Goal: Transaction & Acquisition: Purchase product/service

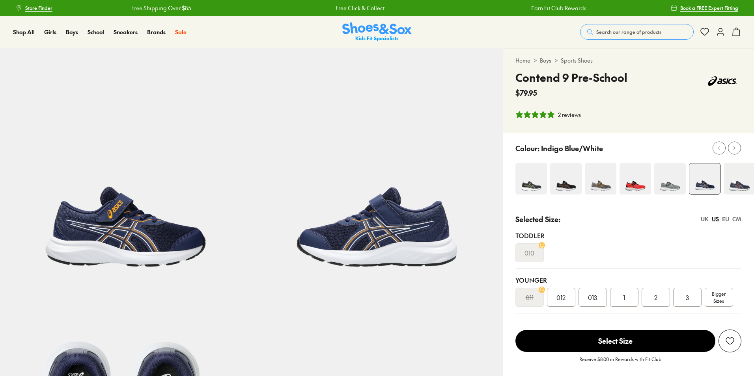
select select "*"
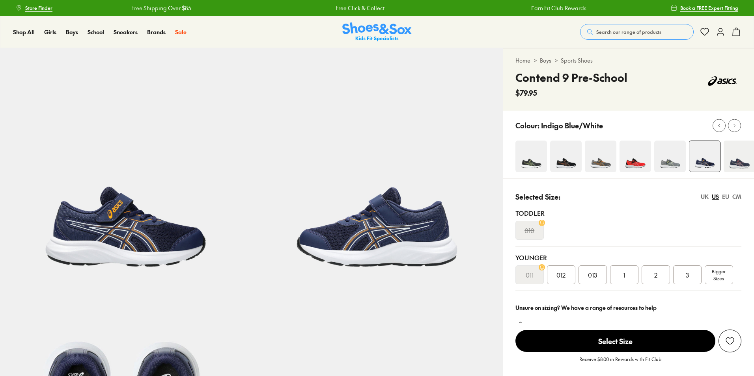
select select "*"
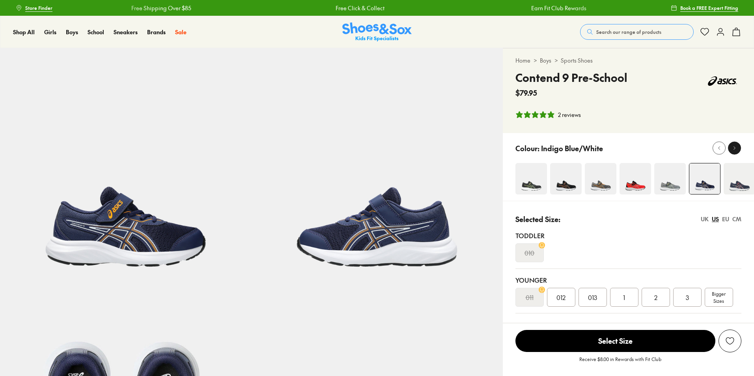
click at [733, 145] on icon at bounding box center [734, 148] width 6 height 6
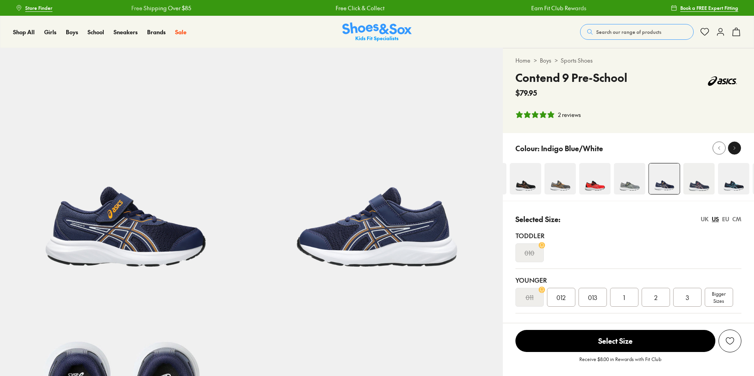
click at [733, 145] on icon at bounding box center [734, 148] width 6 height 6
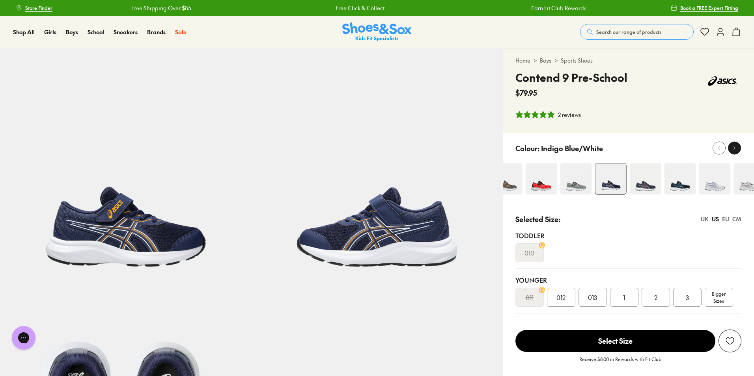
click at [733, 145] on icon at bounding box center [734, 148] width 6 height 6
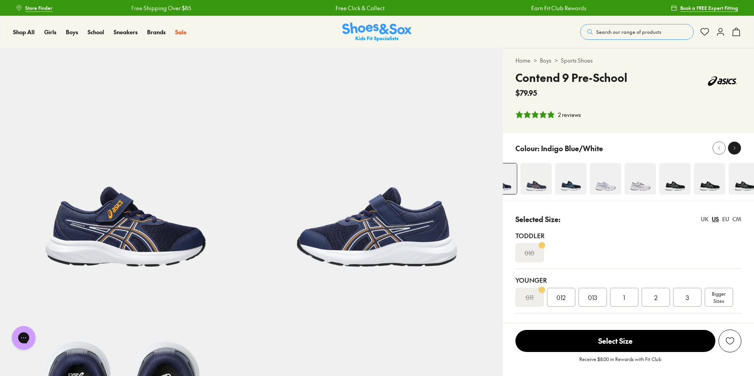
click at [736, 147] on icon at bounding box center [734, 148] width 6 height 6
click at [737, 179] on img at bounding box center [744, 179] width 32 height 32
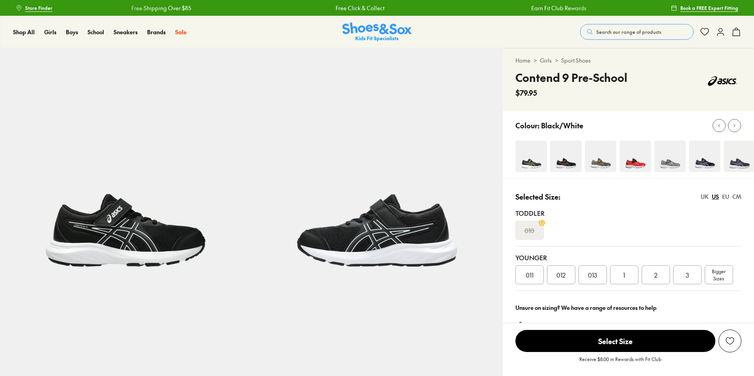
click at [732, 111] on div "Home > Girls > Sport Shoes Contend 9 Pre-School $79.95" at bounding box center [628, 79] width 251 height 62
click at [733, 111] on div "Home > Girls > Sport Shoes Contend 9 Pre-School $79.95" at bounding box center [628, 79] width 251 height 62
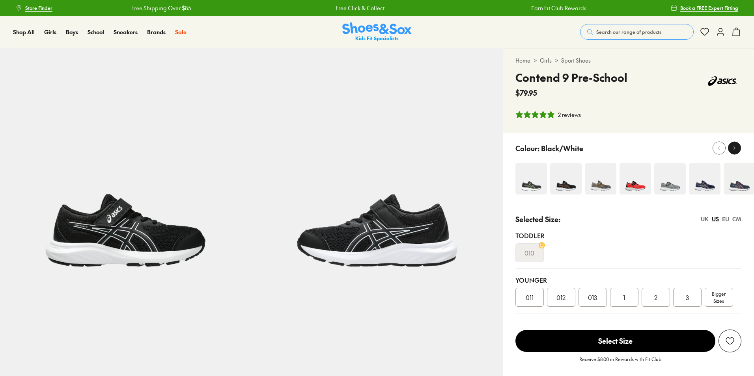
click at [733, 151] on div at bounding box center [734, 148] width 8 height 8
select select "*"
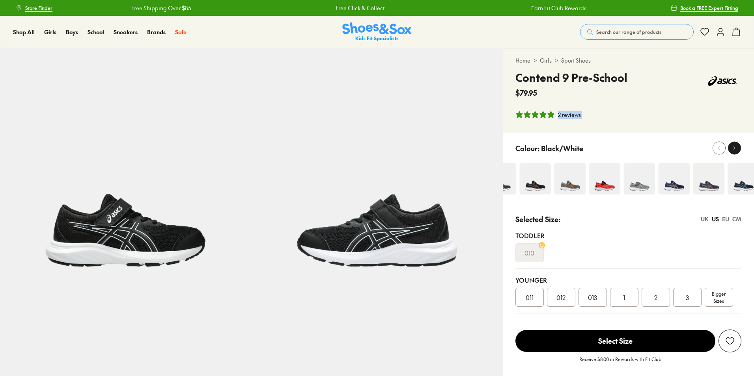
click at [733, 151] on div at bounding box center [734, 148] width 8 height 8
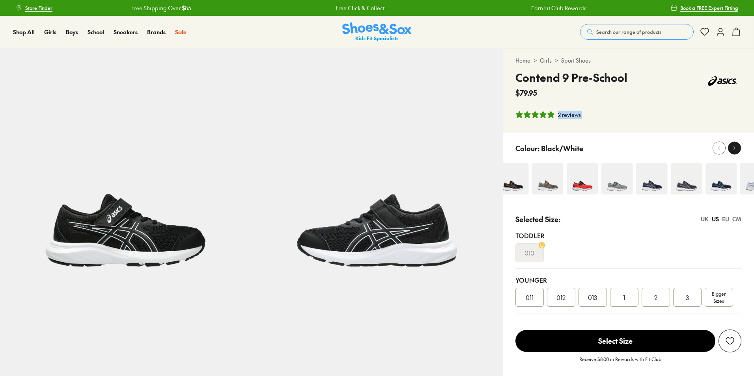
click at [733, 151] on div at bounding box center [734, 148] width 8 height 8
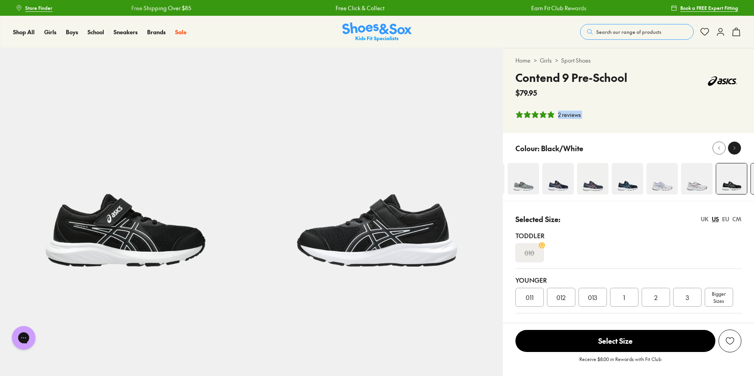
click at [733, 151] on div at bounding box center [734, 148] width 8 height 8
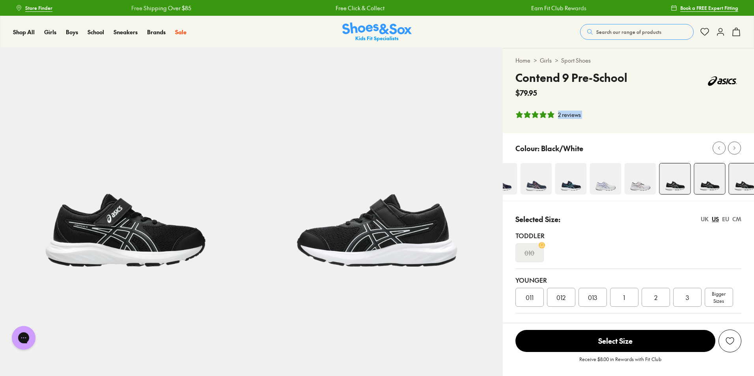
click at [738, 178] on img at bounding box center [744, 179] width 31 height 31
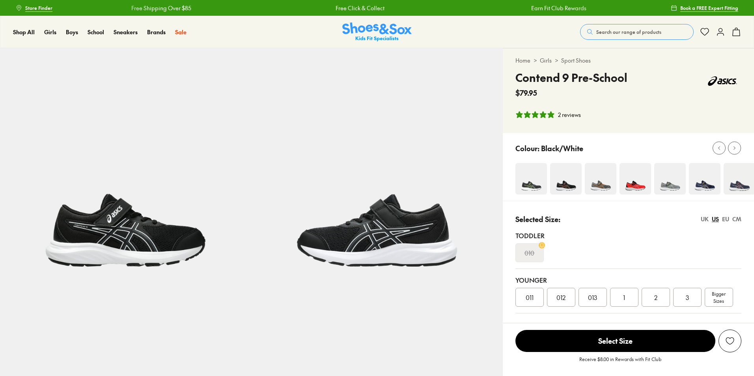
select select "*"
click at [733, 147] on icon at bounding box center [734, 148] width 6 height 6
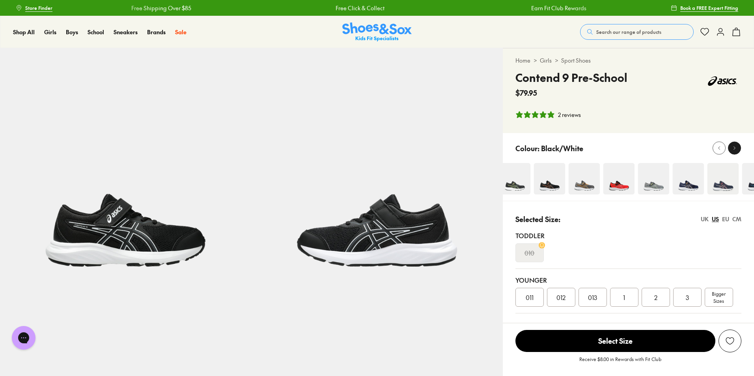
click at [733, 147] on icon at bounding box center [734, 148] width 6 height 6
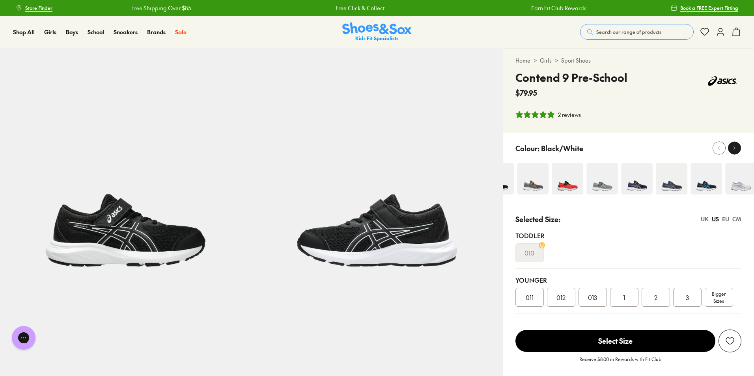
click at [733, 146] on icon at bounding box center [734, 148] width 6 height 6
click at [734, 146] on icon at bounding box center [734, 148] width 6 height 6
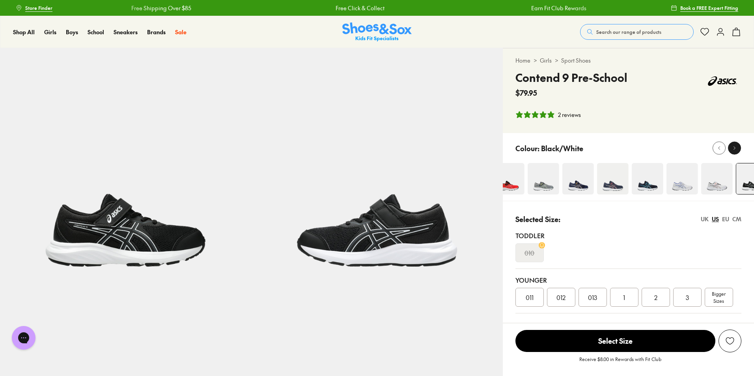
click at [734, 146] on icon at bounding box center [734, 148] width 6 height 6
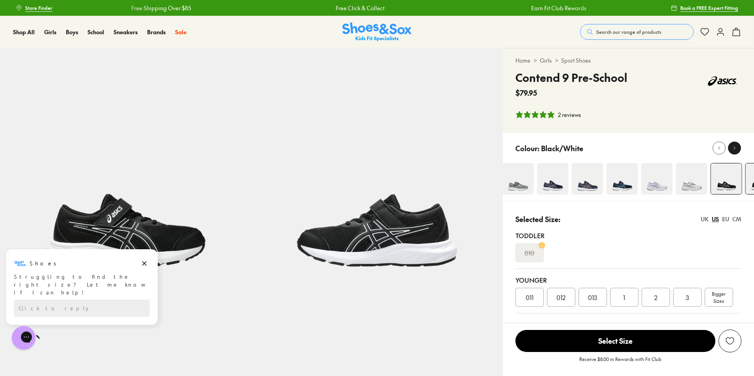
click at [734, 146] on icon at bounding box center [734, 148] width 6 height 6
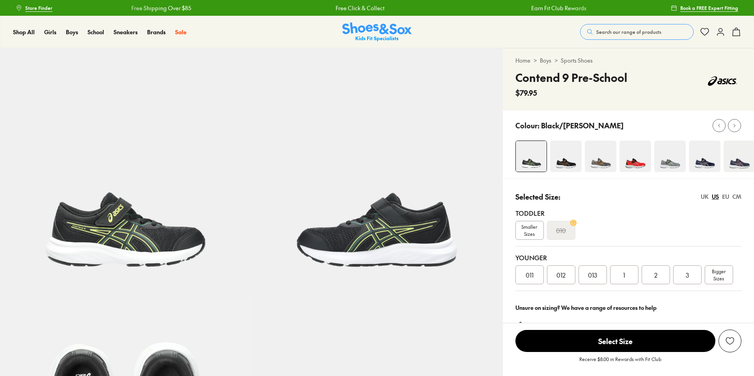
select select "*"
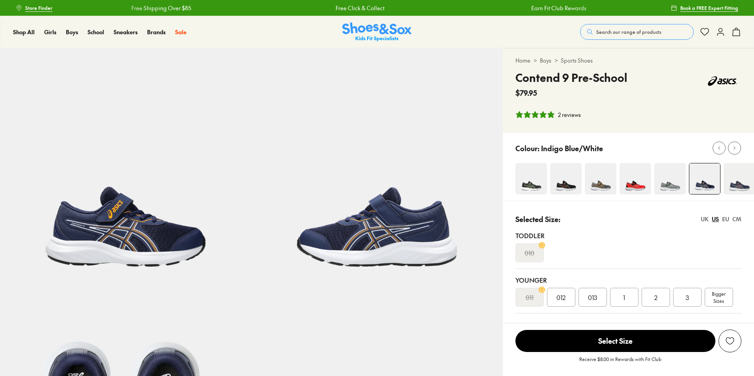
select select "*"
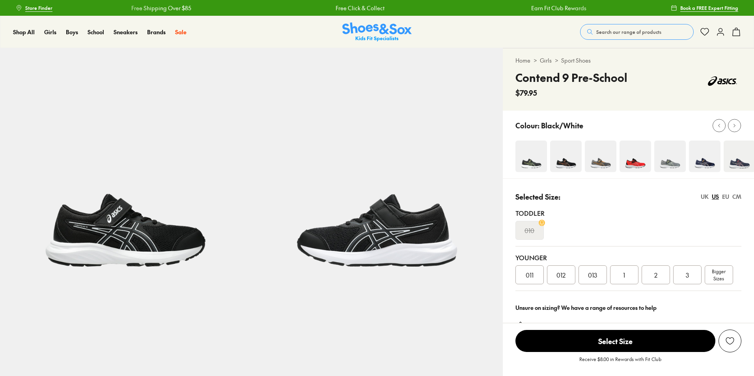
click at [732, 111] on div "Home > Girls > Sport Shoes Contend 9 Pre-School $79.95" at bounding box center [628, 79] width 251 height 62
select select "*"
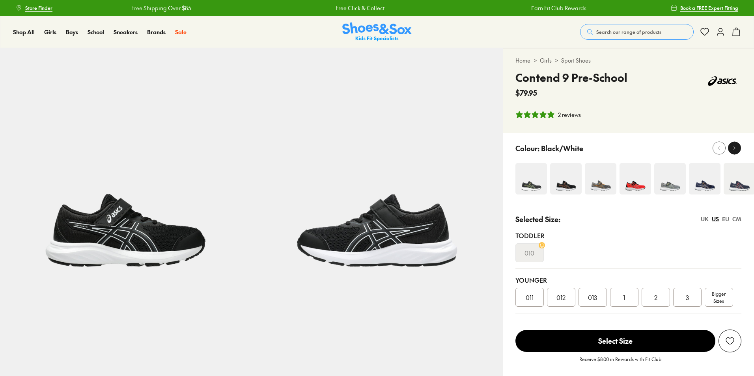
click at [733, 144] on button at bounding box center [734, 148] width 13 height 13
click at [733, 144] on div at bounding box center [734, 148] width 8 height 8
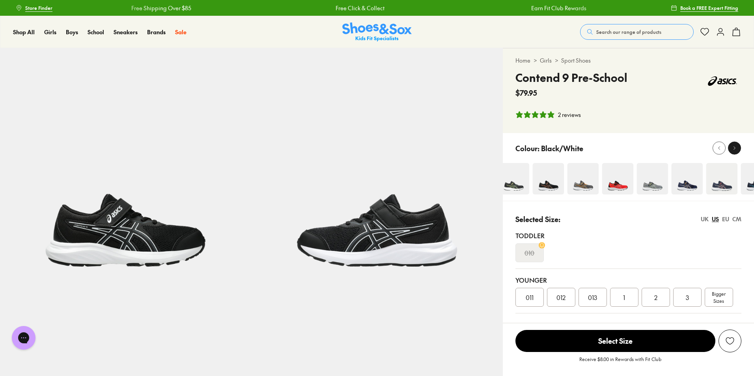
click at [733, 144] on div at bounding box center [734, 148] width 8 height 8
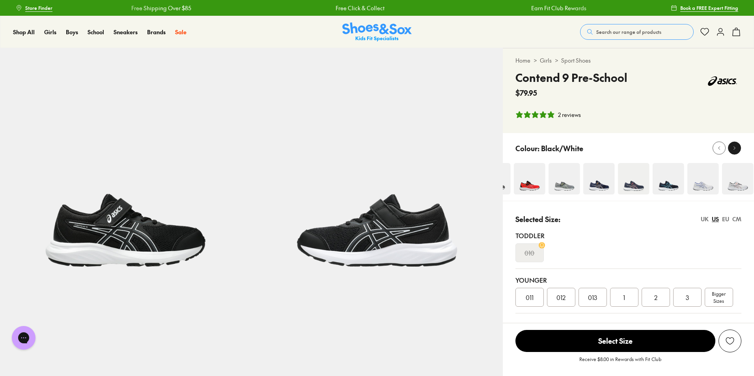
click at [733, 144] on div at bounding box center [734, 148] width 8 height 8
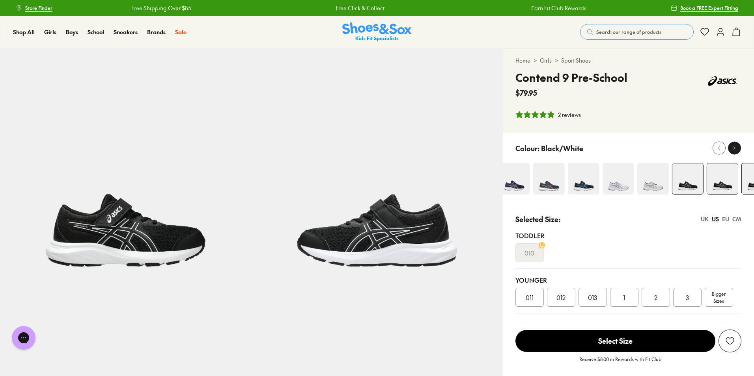
click at [733, 144] on div at bounding box center [734, 148] width 8 height 8
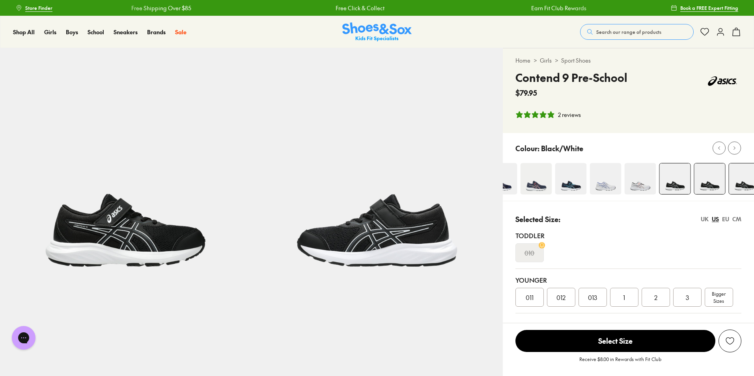
click at [570, 188] on img at bounding box center [571, 179] width 32 height 32
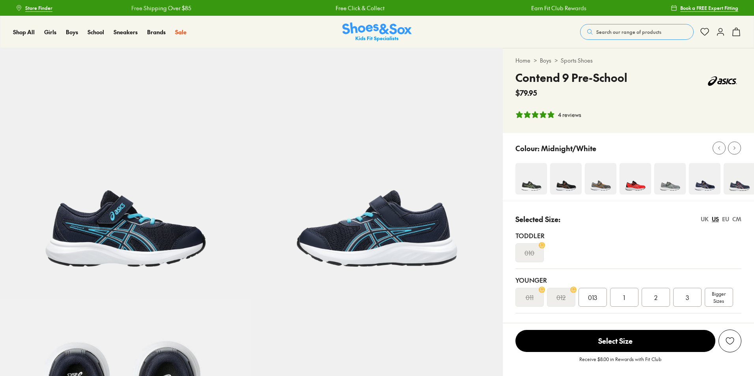
click at [697, 160] on div at bounding box center [628, 167] width 251 height 68
select select "*"
click at [729, 179] on img at bounding box center [739, 179] width 32 height 32
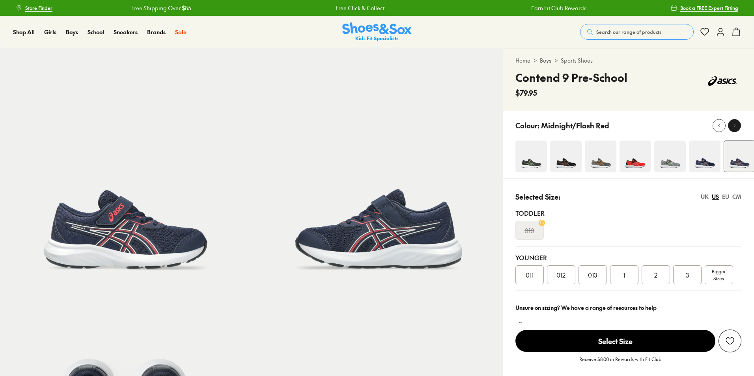
click at [732, 126] on icon at bounding box center [734, 126] width 6 height 6
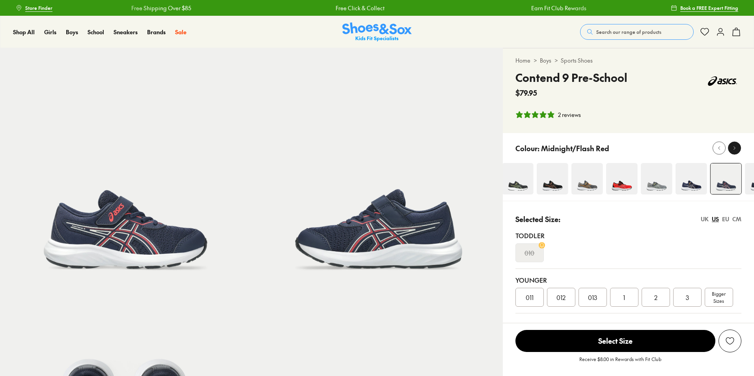
click at [732, 126] on div "Home > Boys > Sports Shoes Contend 9 Pre-School $79.95 2 reviews" at bounding box center [628, 90] width 251 height 85
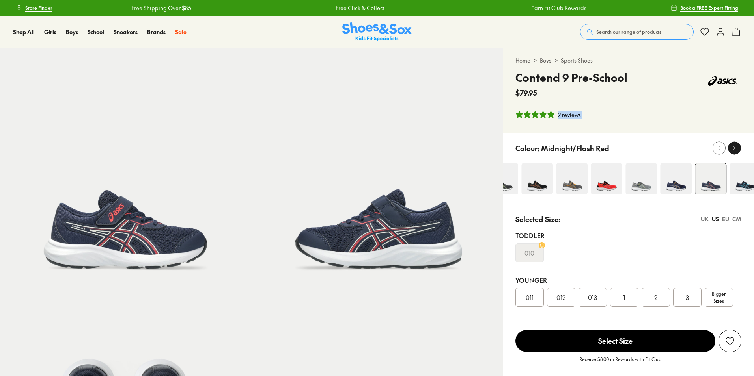
click at [735, 147] on icon at bounding box center [734, 148] width 6 height 6
select select "*"
click at [735, 147] on icon at bounding box center [734, 148] width 6 height 6
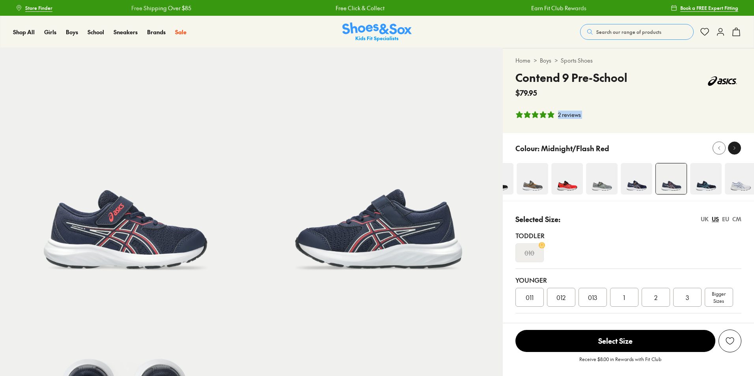
click at [735, 147] on icon at bounding box center [734, 148] width 6 height 6
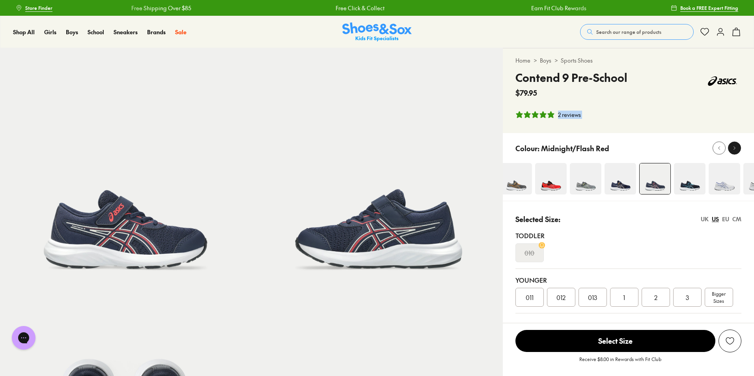
click at [735, 147] on icon at bounding box center [734, 148] width 6 height 6
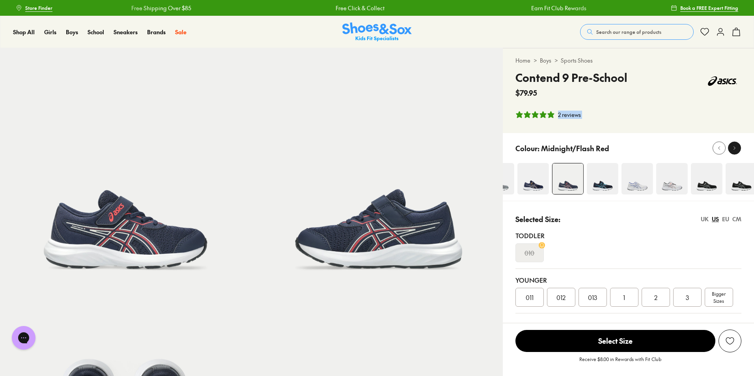
click at [735, 147] on icon at bounding box center [734, 148] width 6 height 6
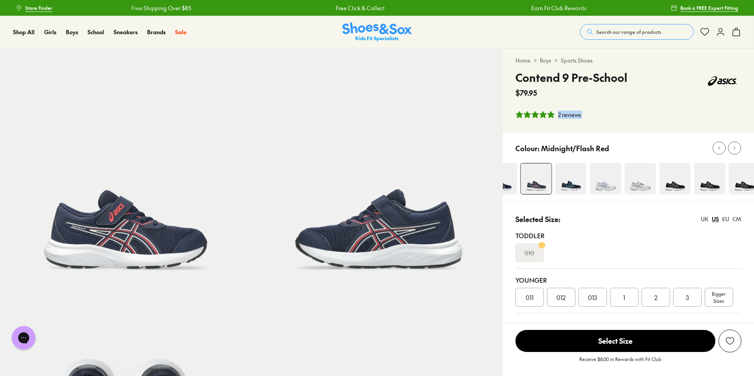
click at [676, 180] on img at bounding box center [675, 179] width 32 height 32
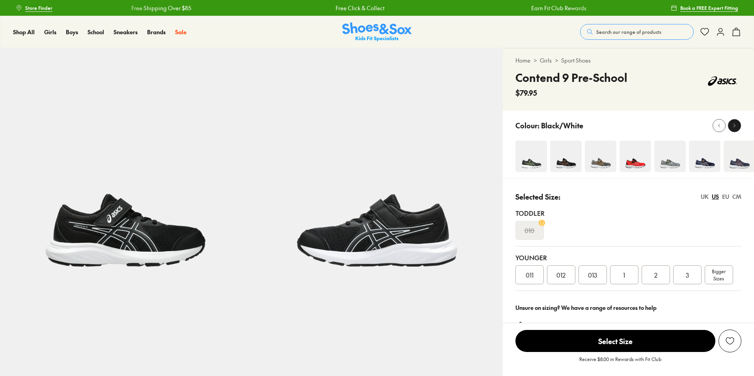
click at [732, 127] on icon at bounding box center [734, 126] width 6 height 6
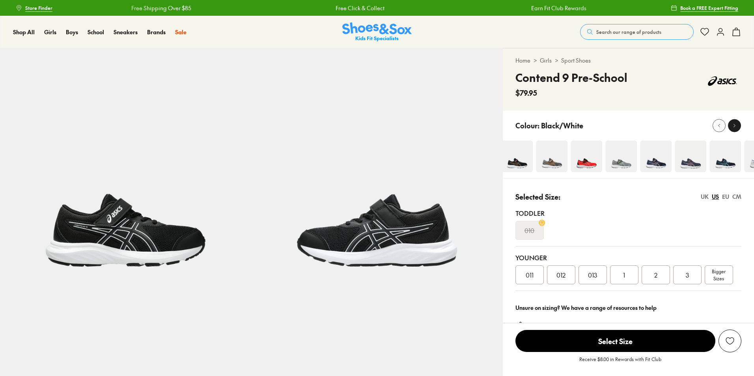
click at [732, 127] on icon at bounding box center [734, 126] width 6 height 6
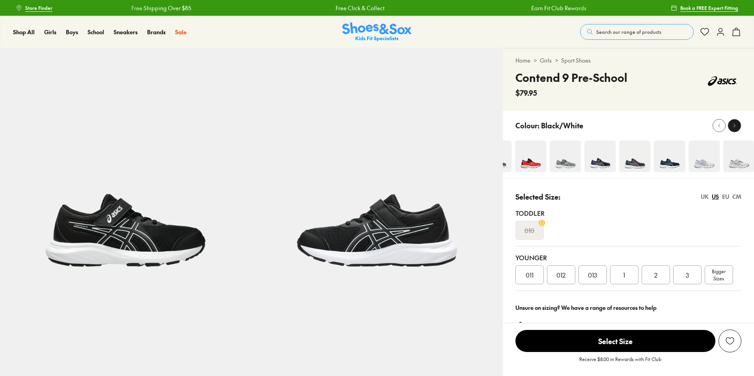
click at [732, 127] on div "Home > Girls > Sport Shoes Contend 9 Pre-School $79.95" at bounding box center [628, 198] width 251 height 300
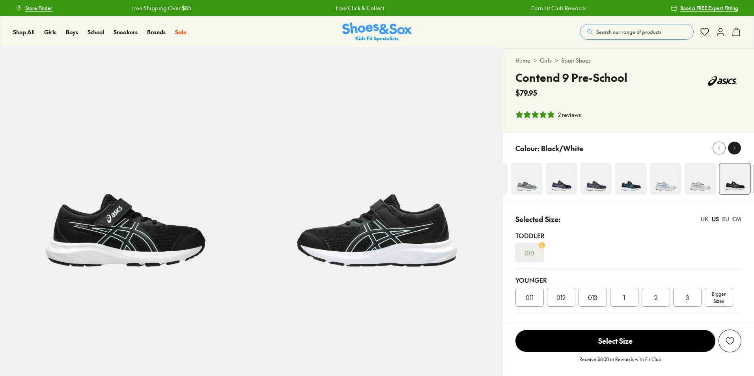
click at [732, 127] on div "Home > Girls > Sport Shoes Contend 9 Pre-School $79.95 2 reviews" at bounding box center [628, 90] width 251 height 85
select select "*"
click at [734, 153] on button at bounding box center [734, 148] width 13 height 13
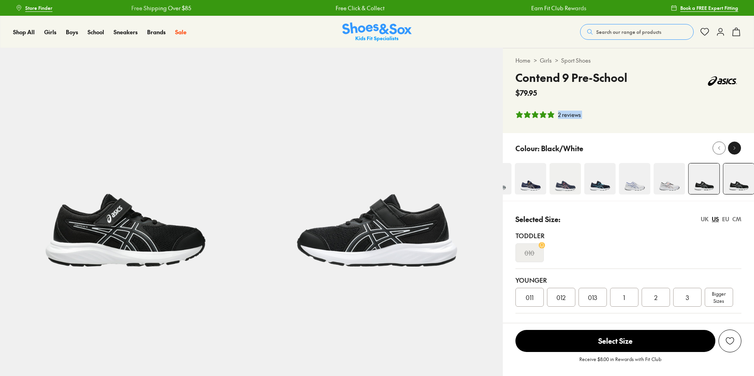
click at [734, 153] on button at bounding box center [734, 148] width 13 height 13
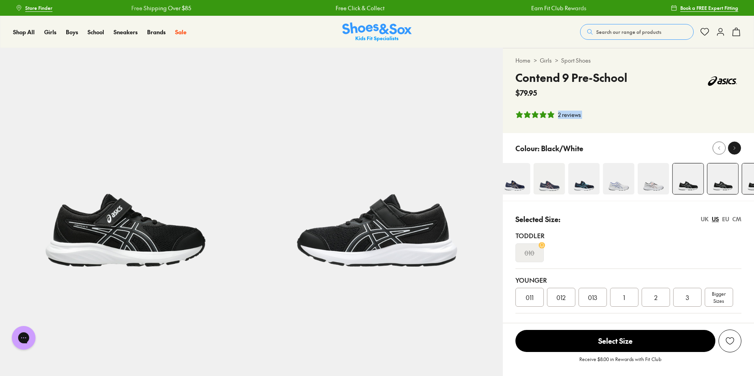
click at [734, 153] on button at bounding box center [734, 148] width 13 height 13
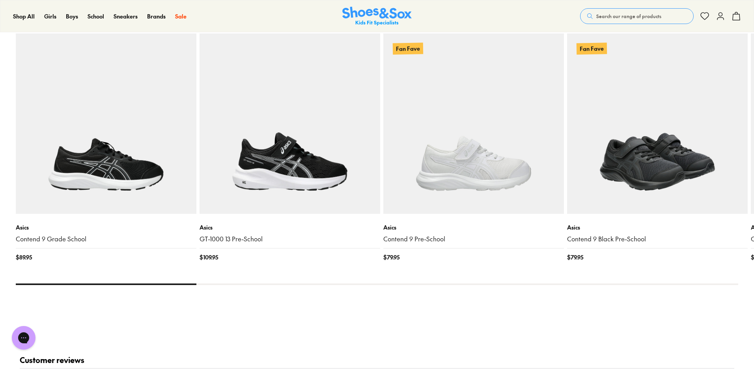
scroll to position [1028, 0]
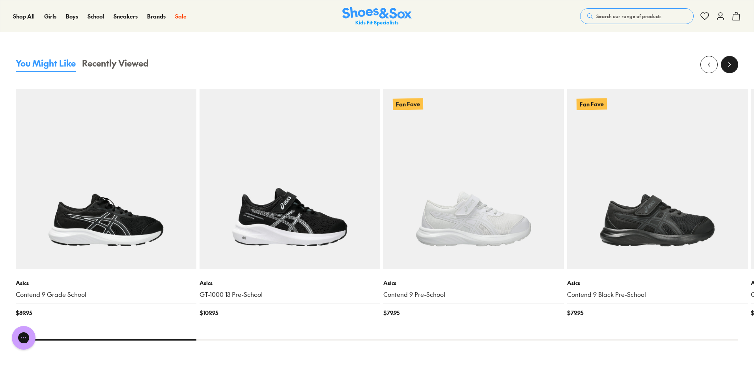
click at [725, 65] on icon at bounding box center [729, 65] width 8 height 8
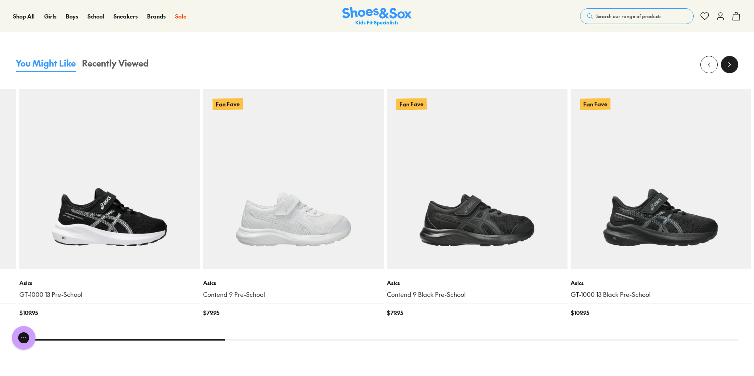
click at [725, 65] on icon at bounding box center [729, 65] width 8 height 8
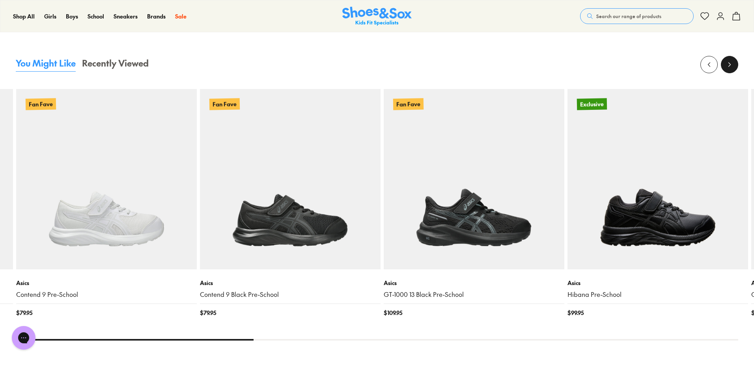
click at [725, 65] on icon at bounding box center [729, 65] width 8 height 8
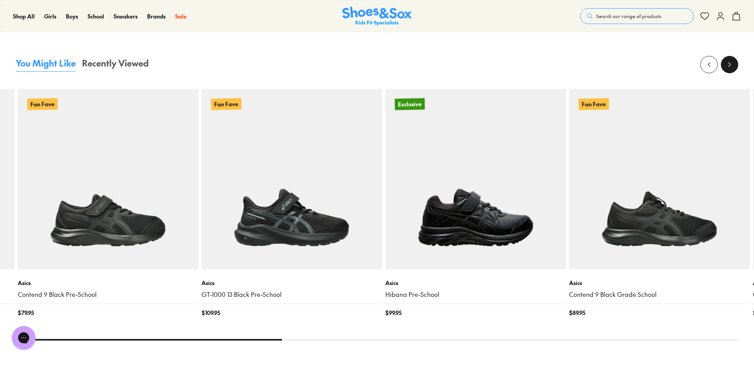
click at [725, 65] on icon at bounding box center [729, 65] width 8 height 8
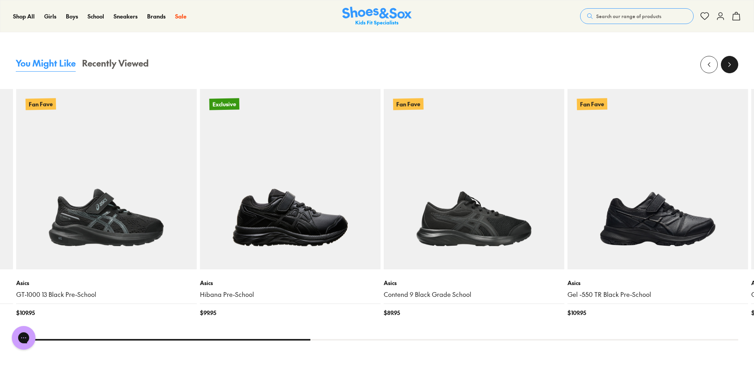
click at [725, 65] on icon at bounding box center [729, 65] width 8 height 8
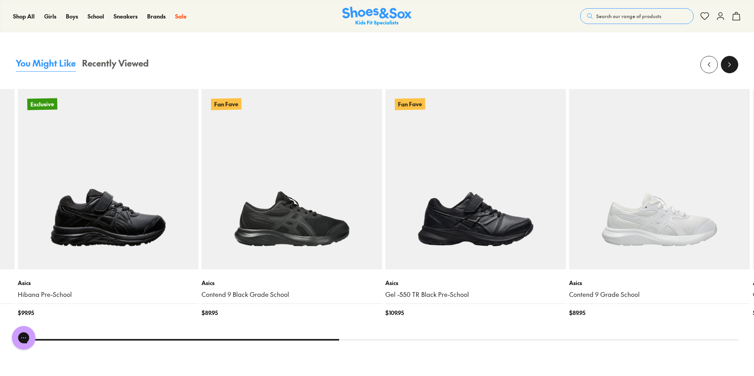
click at [725, 65] on icon at bounding box center [729, 65] width 8 height 8
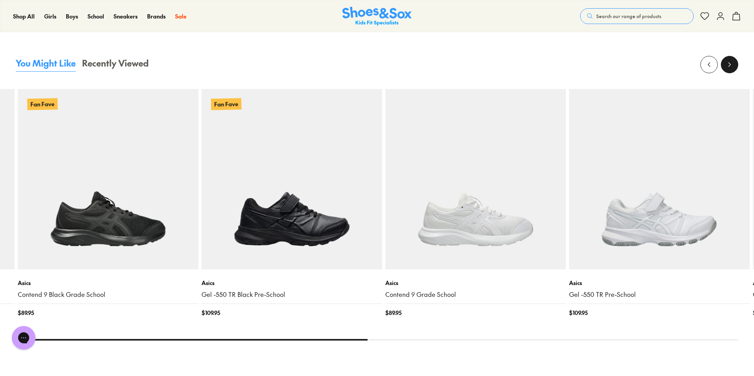
click at [725, 65] on icon at bounding box center [729, 65] width 8 height 8
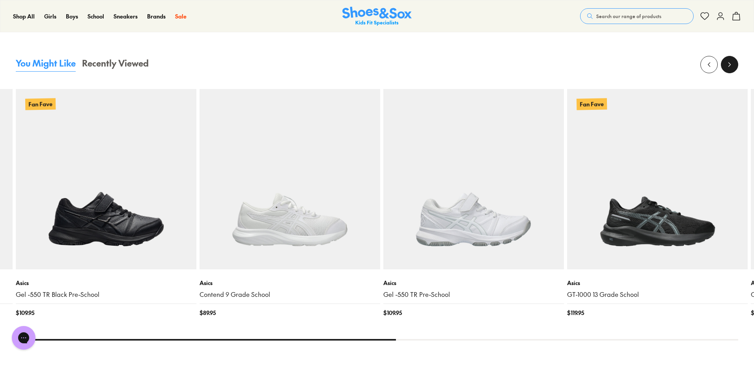
click at [725, 65] on icon at bounding box center [729, 65] width 8 height 8
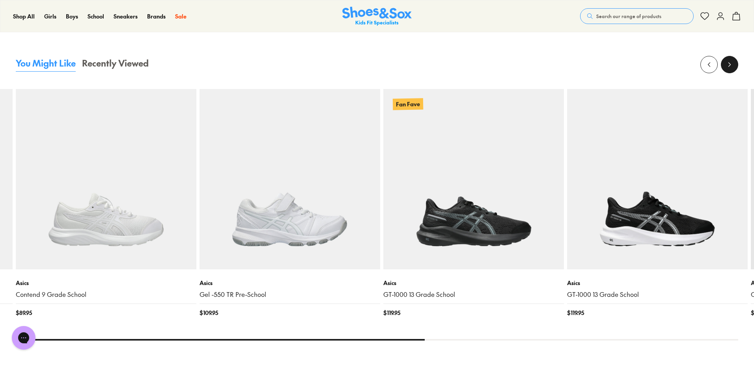
click at [725, 65] on icon at bounding box center [729, 65] width 8 height 8
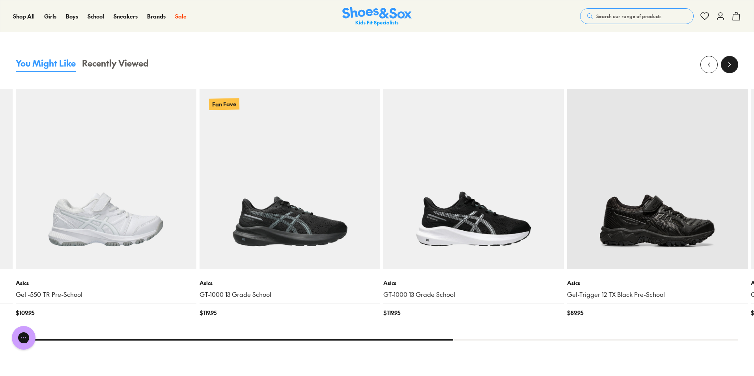
click at [726, 65] on icon at bounding box center [729, 65] width 8 height 8
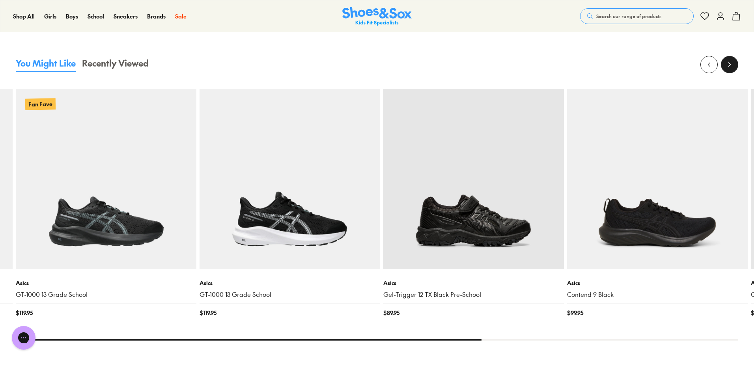
click at [726, 65] on icon at bounding box center [729, 65] width 8 height 8
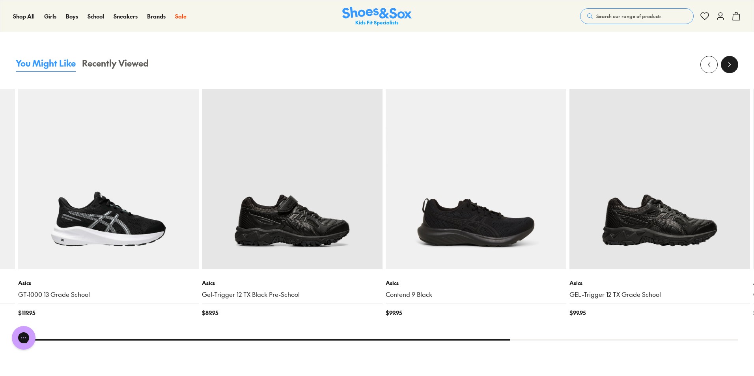
click at [726, 65] on icon at bounding box center [729, 65] width 8 height 8
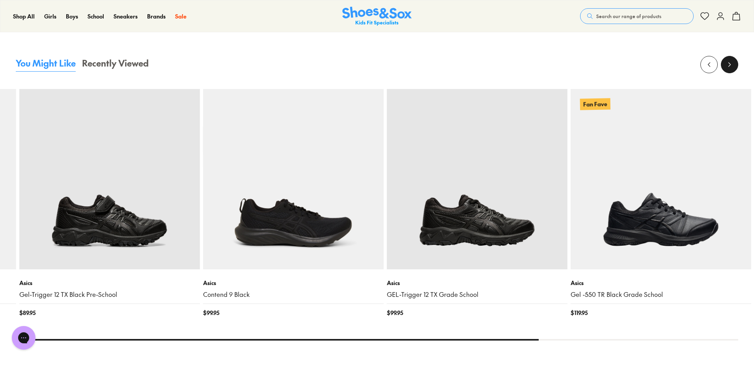
click at [726, 65] on icon at bounding box center [729, 65] width 8 height 8
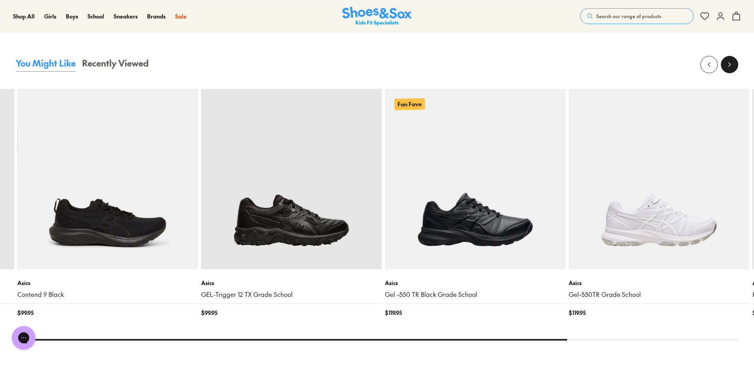
click at [726, 65] on icon at bounding box center [729, 65] width 8 height 8
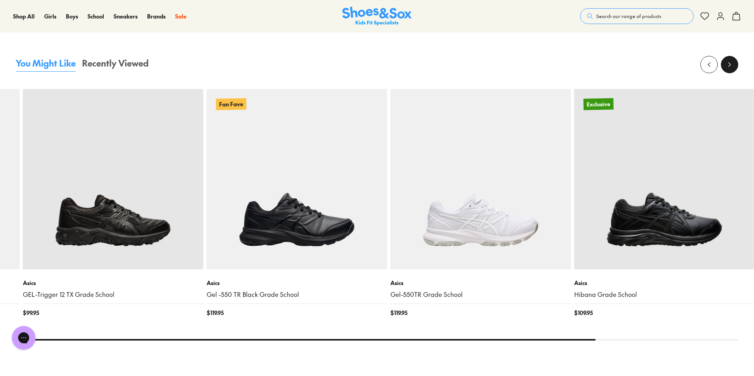
click at [726, 65] on icon at bounding box center [729, 65] width 8 height 8
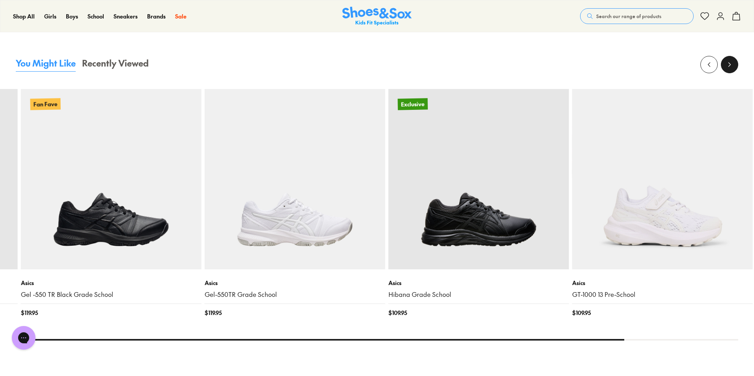
click at [726, 65] on icon at bounding box center [729, 65] width 8 height 8
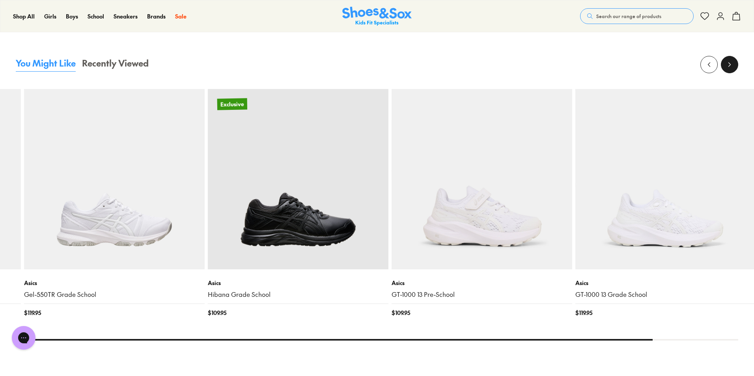
click at [726, 65] on icon at bounding box center [729, 65] width 8 height 8
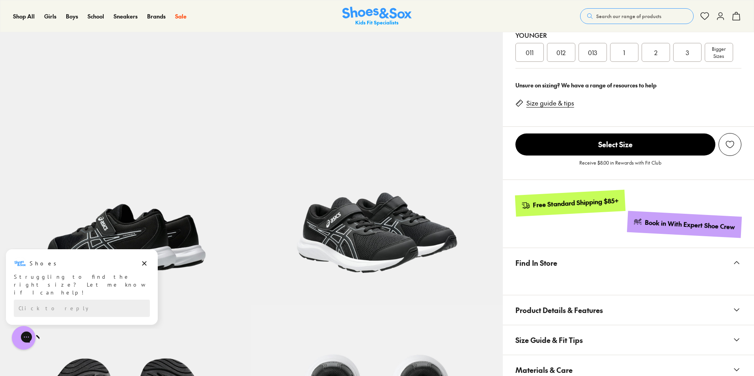
scroll to position [0, 0]
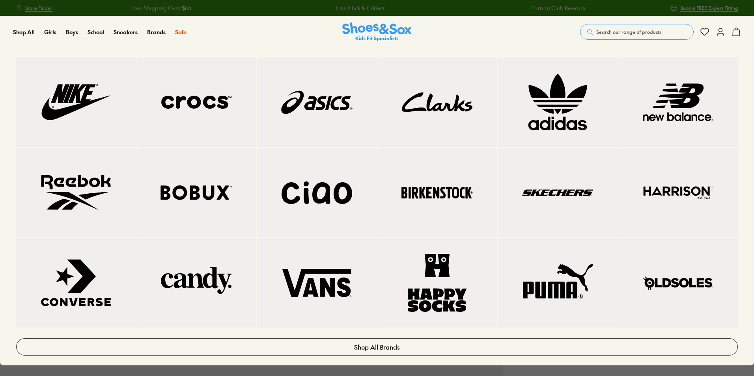
click at [318, 107] on img at bounding box center [317, 102] width 88 height 58
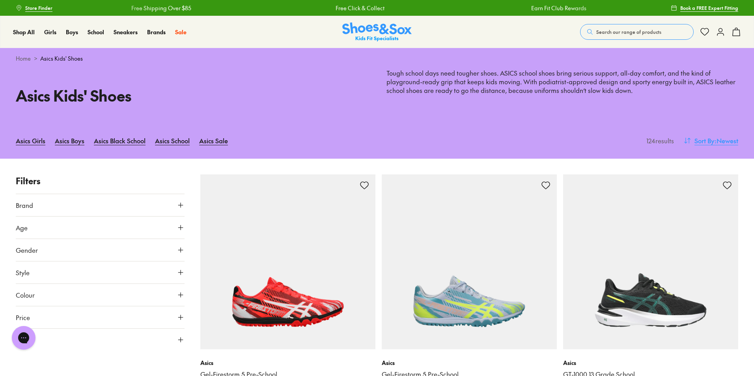
click at [718, 140] on span ": Newest" at bounding box center [726, 140] width 24 height 9
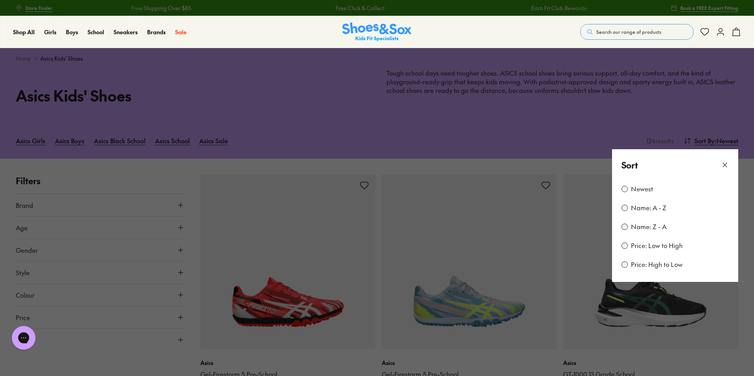
click at [665, 249] on label "Price: Low to High" at bounding box center [657, 246] width 52 height 9
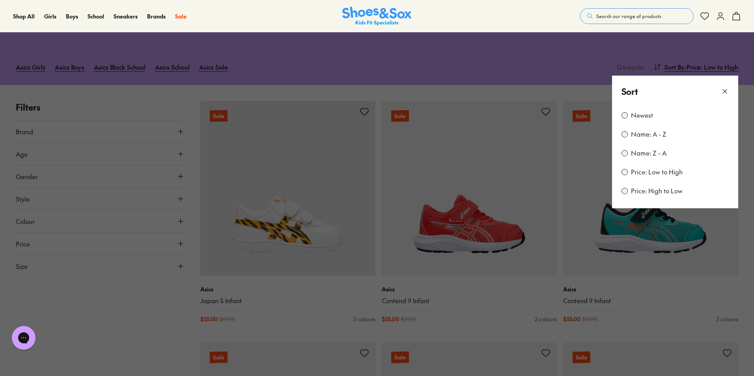
click at [723, 88] on icon at bounding box center [725, 92] width 8 height 8
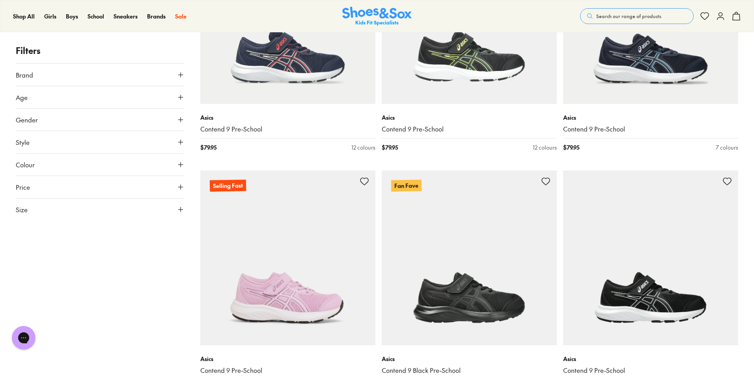
scroll to position [2154, 0]
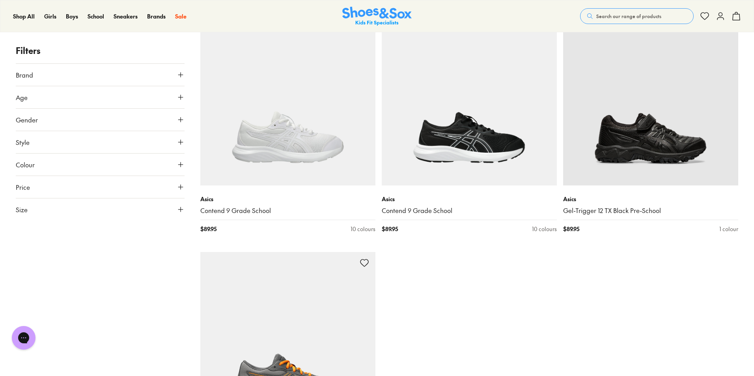
scroll to position [4997, 0]
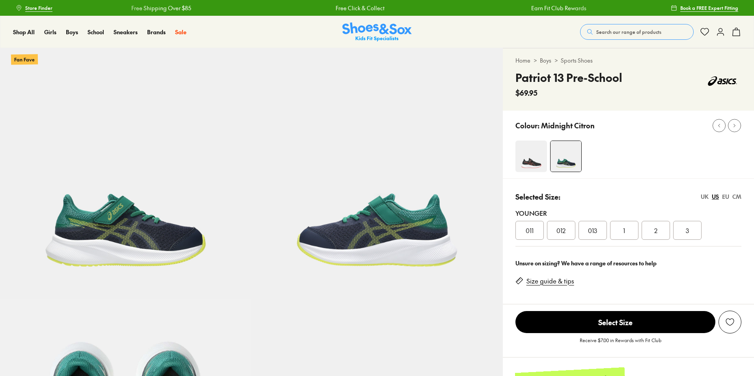
select select "*"
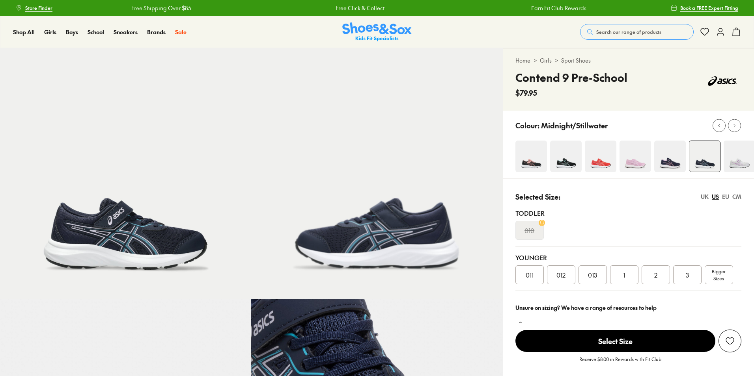
select select "*"
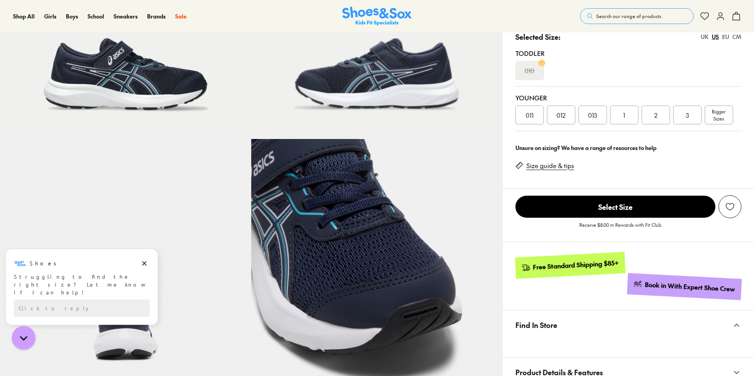
scroll to position [161, 0]
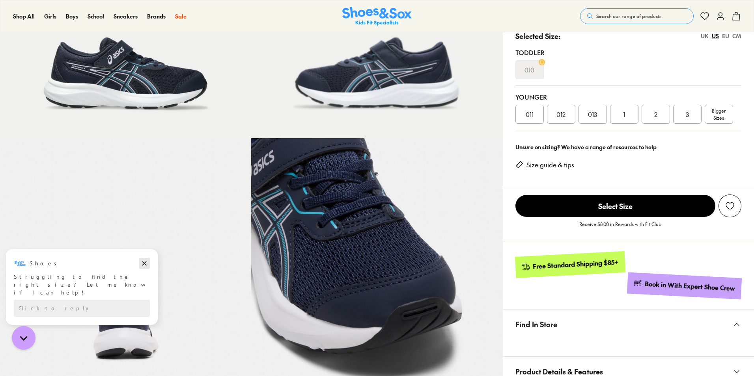
click at [144, 263] on icon "Dismiss campaign" at bounding box center [144, 264] width 4 height 4
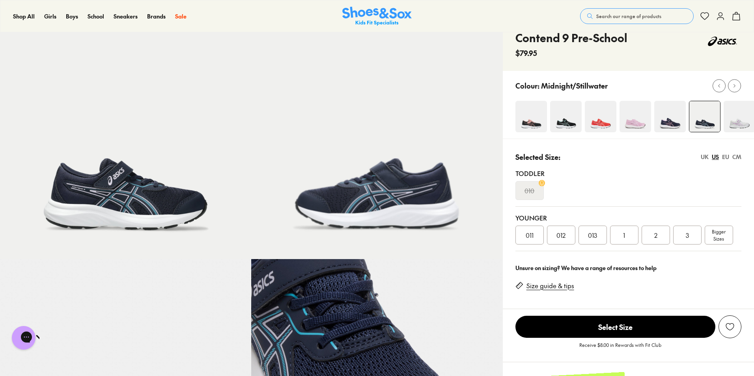
scroll to position [6, 0]
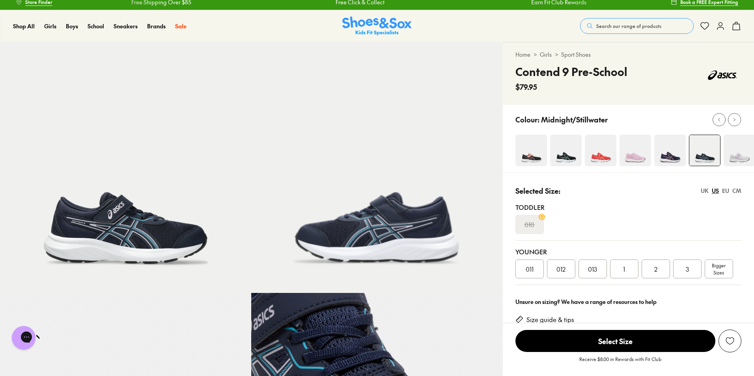
click at [138, 232] on img at bounding box center [125, 167] width 251 height 251
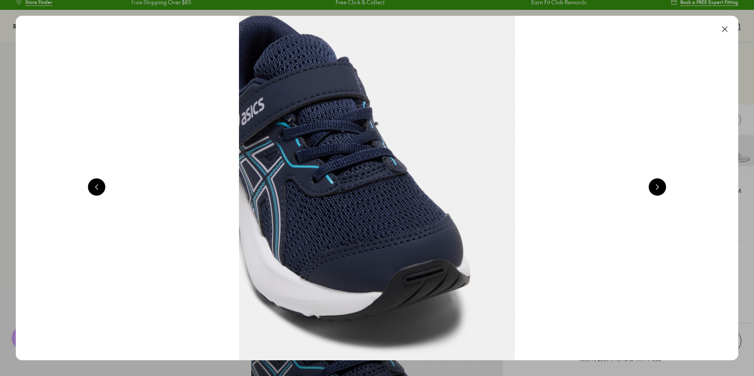
scroll to position [0, 725]
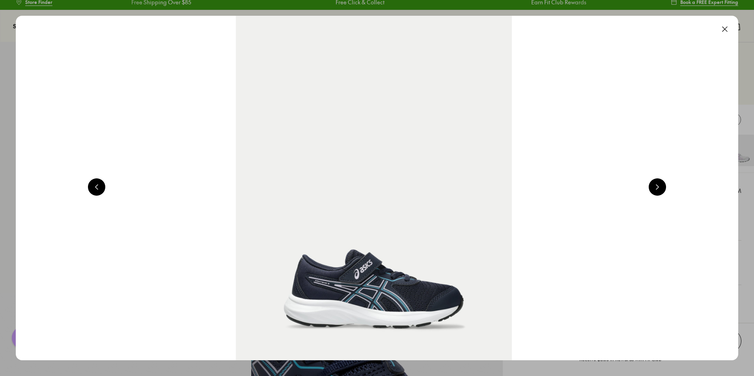
click at [658, 186] on button at bounding box center [656, 187] width 17 height 17
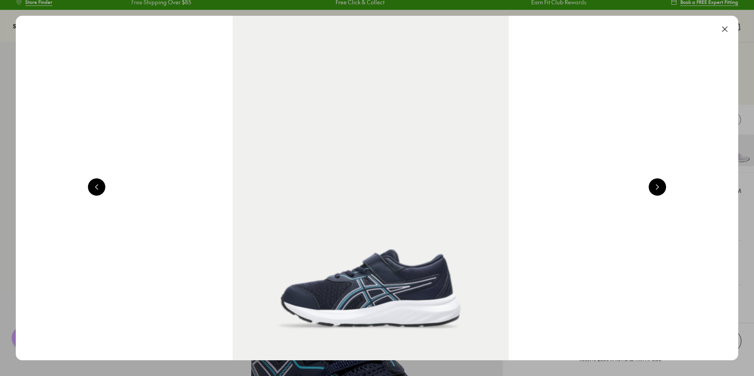
click at [658, 186] on button at bounding box center [656, 187] width 17 height 17
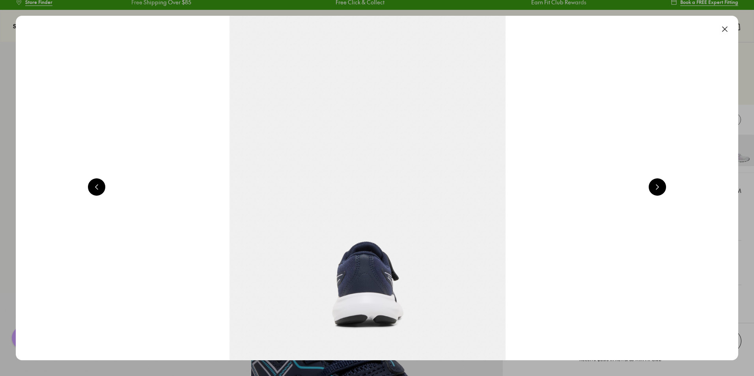
click at [658, 186] on button at bounding box center [656, 187] width 17 height 17
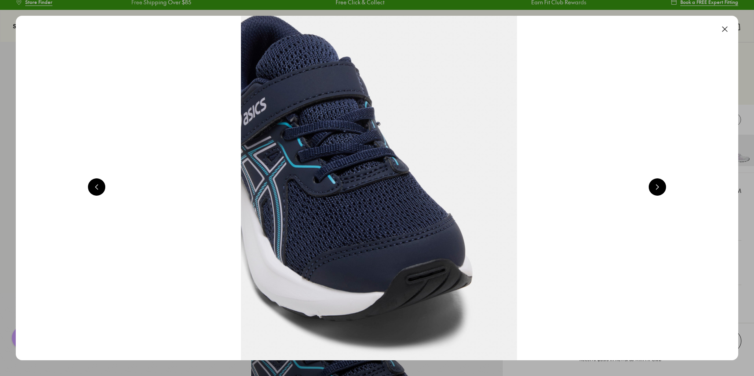
scroll to position [0, 2901]
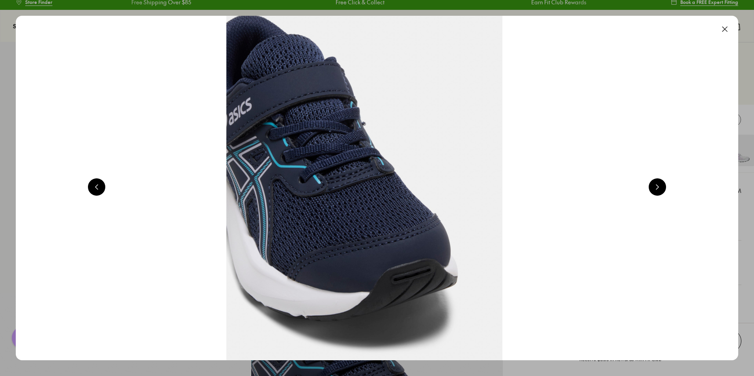
click at [658, 186] on button at bounding box center [656, 187] width 17 height 17
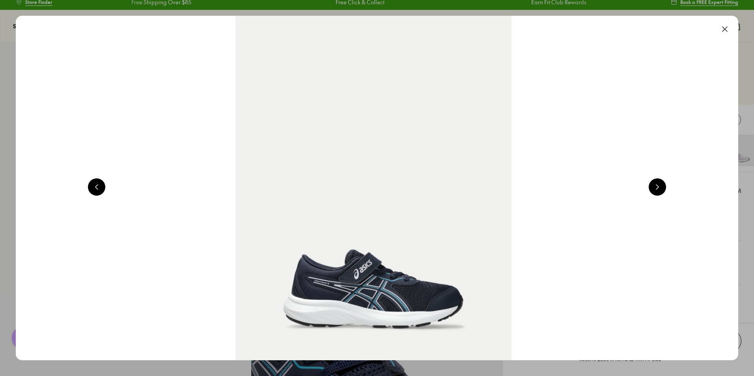
click at [658, 186] on button at bounding box center [656, 187] width 17 height 17
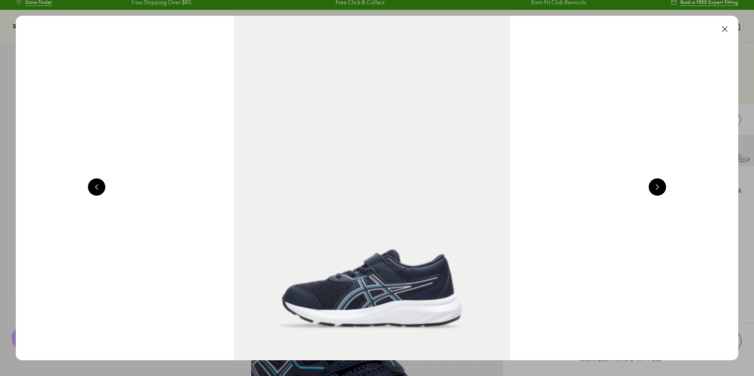
scroll to position [0, 1451]
click at [729, 29] on button at bounding box center [724, 28] width 17 height 17
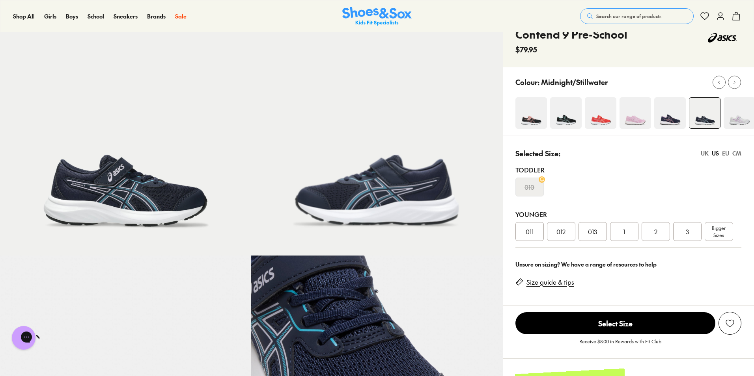
scroll to position [20, 0]
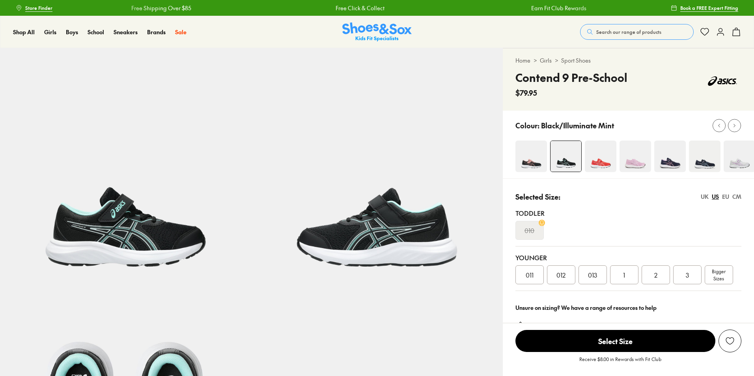
select select "*"
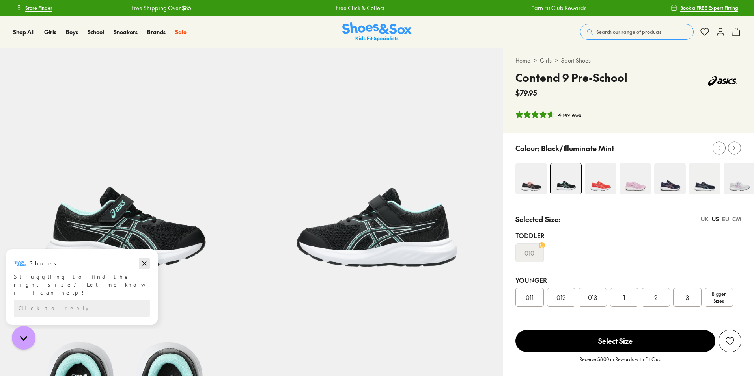
click at [147, 261] on icon "Dismiss campaign" at bounding box center [144, 263] width 8 height 9
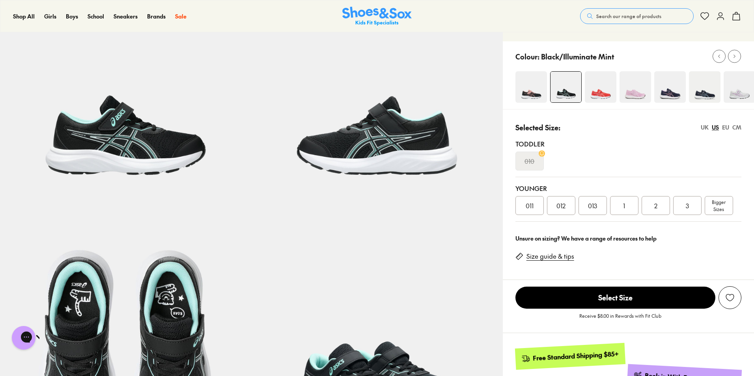
scroll to position [73, 0]
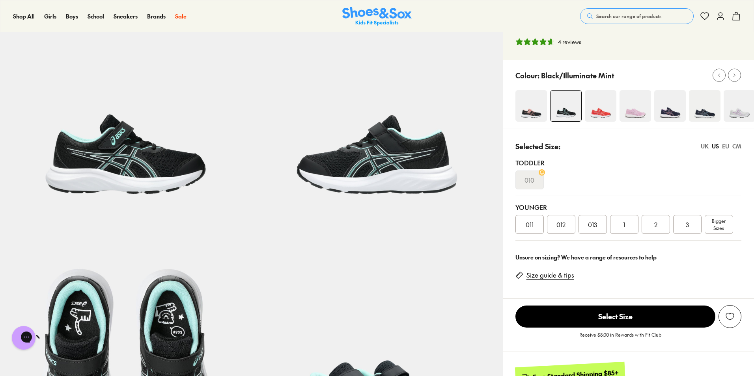
click at [657, 225] on div "2" at bounding box center [655, 224] width 28 height 19
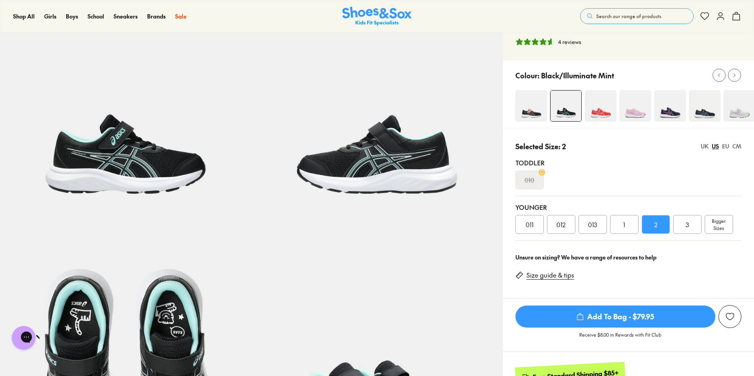
click at [635, 321] on span "Add To Bag - $79.95" at bounding box center [615, 317] width 200 height 22
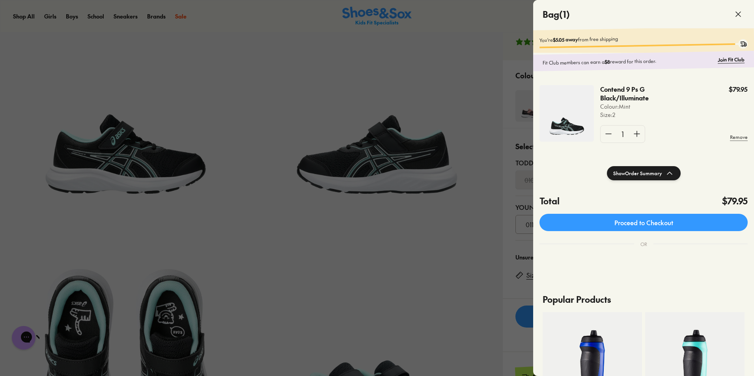
click at [738, 11] on icon at bounding box center [737, 13] width 9 height 9
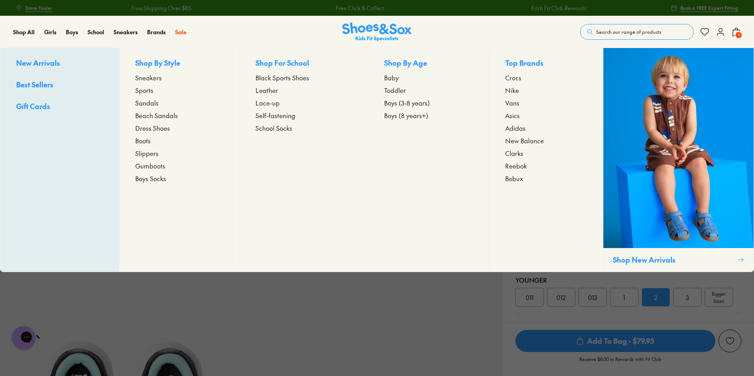
click at [147, 179] on span "Boys Socks" at bounding box center [150, 178] width 31 height 9
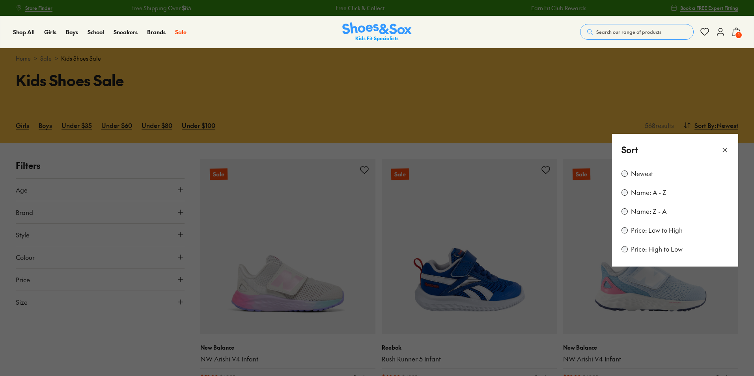
click at [655, 231] on label "Price: Low to High" at bounding box center [657, 230] width 52 height 9
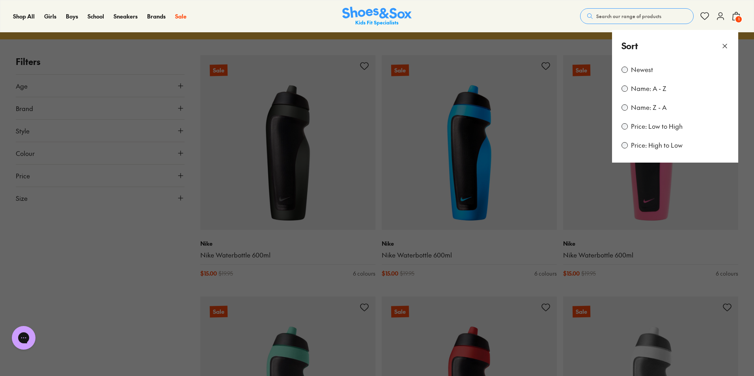
click at [725, 43] on icon at bounding box center [725, 46] width 8 height 8
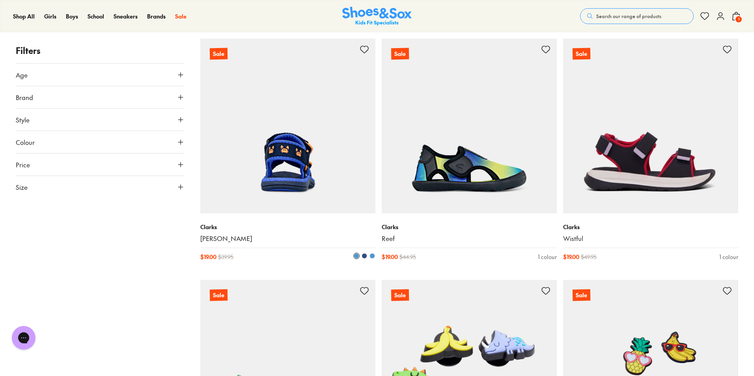
scroll to position [1359, 0]
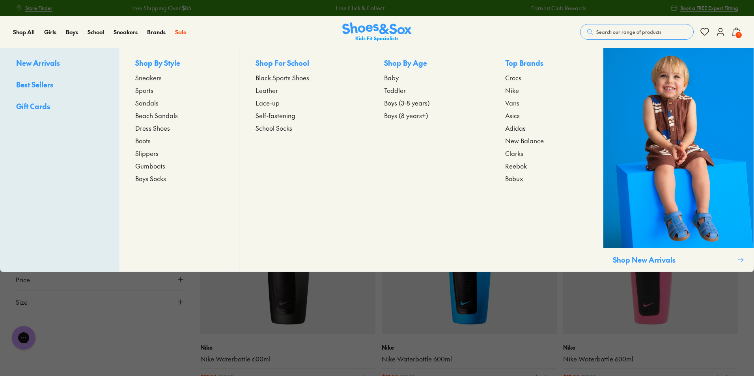
click at [153, 181] on span "Boys Socks" at bounding box center [150, 178] width 31 height 9
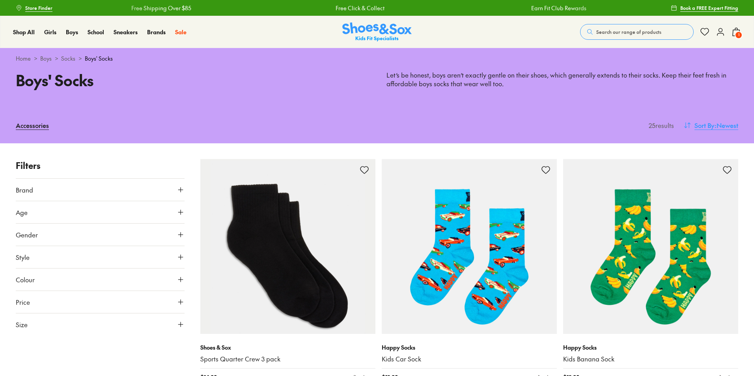
click at [732, 126] on span ": Newest" at bounding box center [726, 125] width 24 height 9
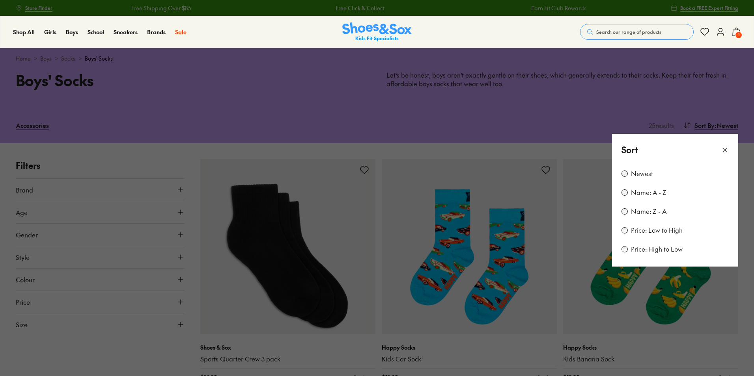
click at [659, 228] on label "Price: Low to High" at bounding box center [657, 230] width 52 height 9
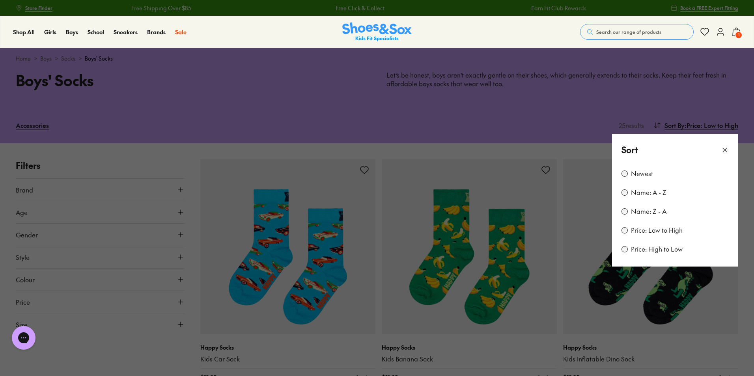
click at [724, 150] on use at bounding box center [725, 150] width 4 height 4
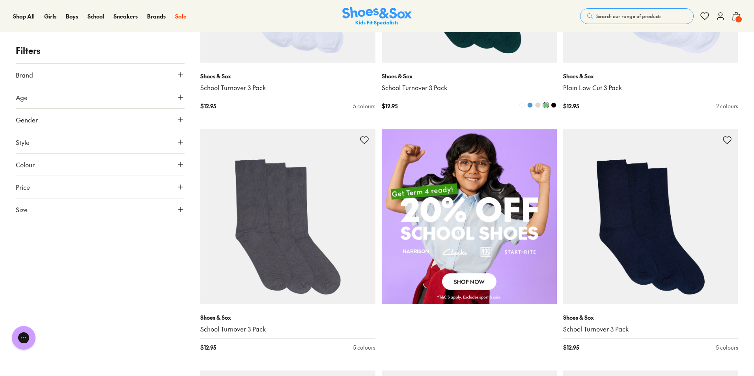
scroll to position [430, 0]
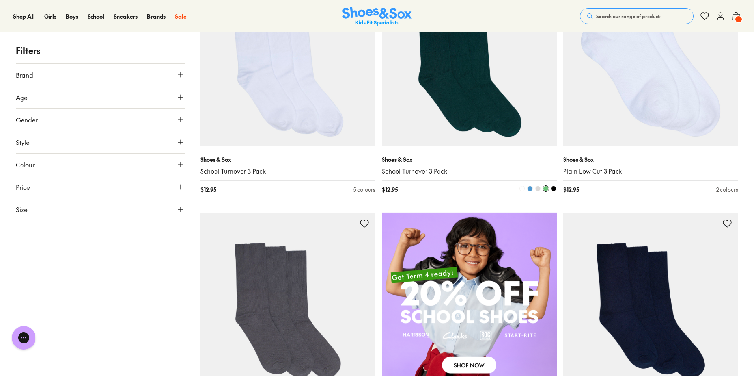
click at [553, 189] on span at bounding box center [554, 189] width 6 height 6
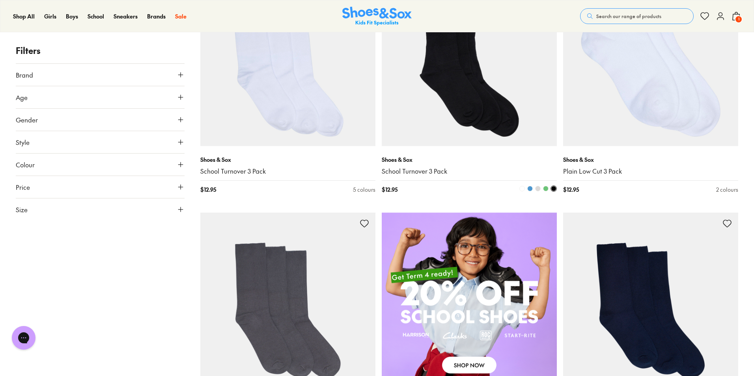
scroll to position [428, 0]
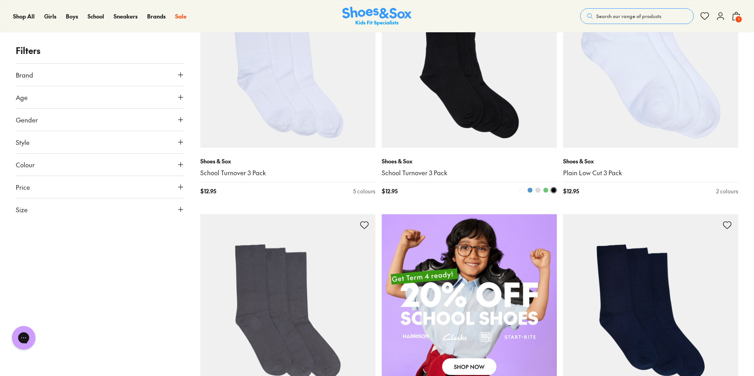
click at [530, 189] on span at bounding box center [530, 191] width 6 height 6
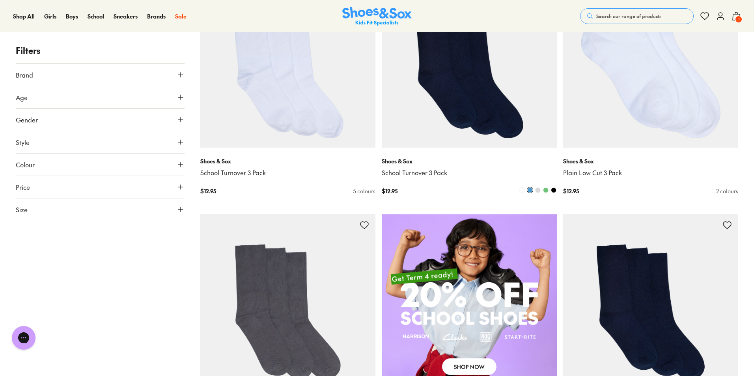
scroll to position [375, 0]
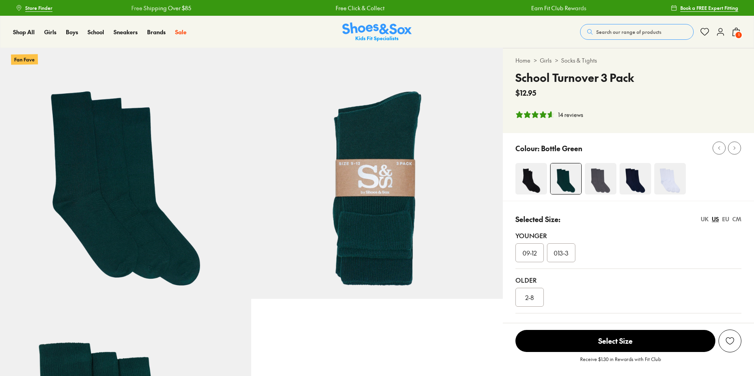
select select "*"
click at [535, 189] on img at bounding box center [531, 179] width 32 height 32
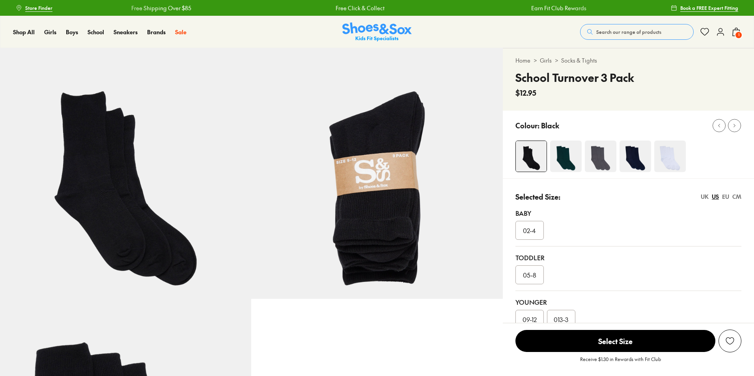
click at [637, 161] on img at bounding box center [635, 157] width 32 height 32
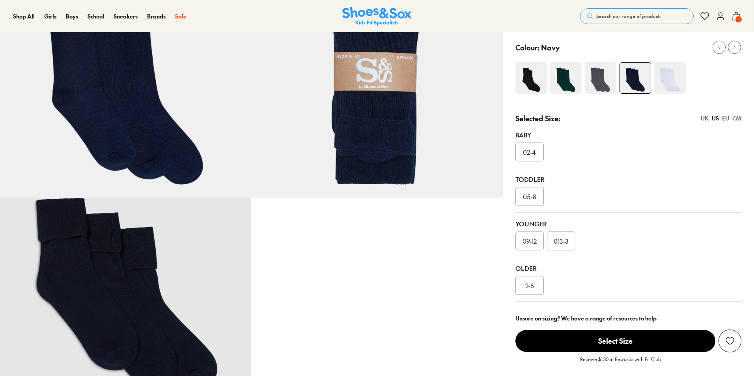
select select "*"
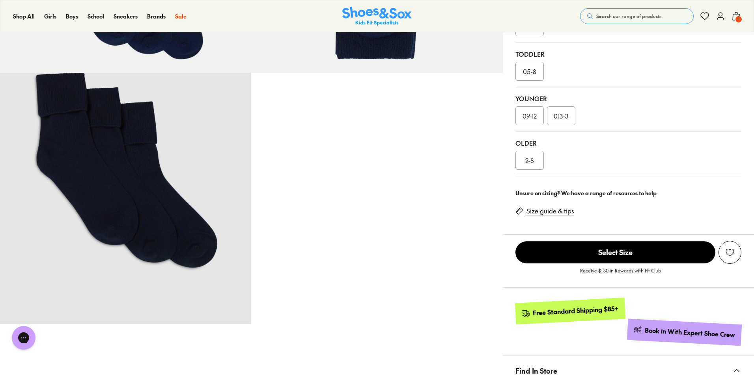
click at [553, 210] on link "Size guide & tips" at bounding box center [550, 211] width 48 height 9
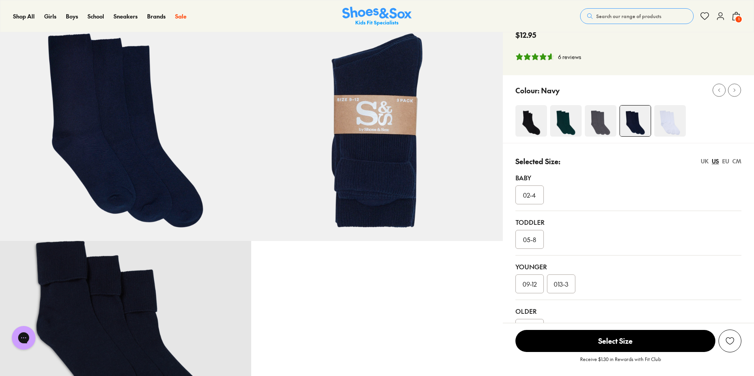
scroll to position [57, 0]
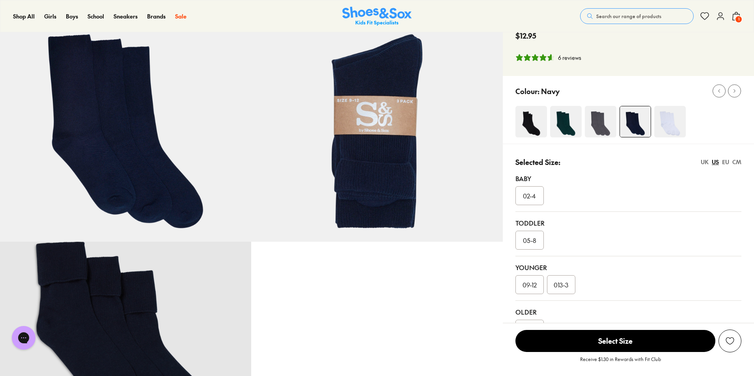
click at [736, 161] on div "CM" at bounding box center [736, 162] width 9 height 8
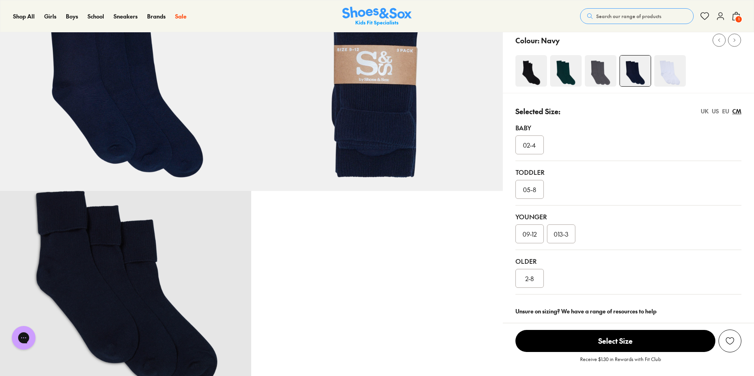
scroll to position [80, 0]
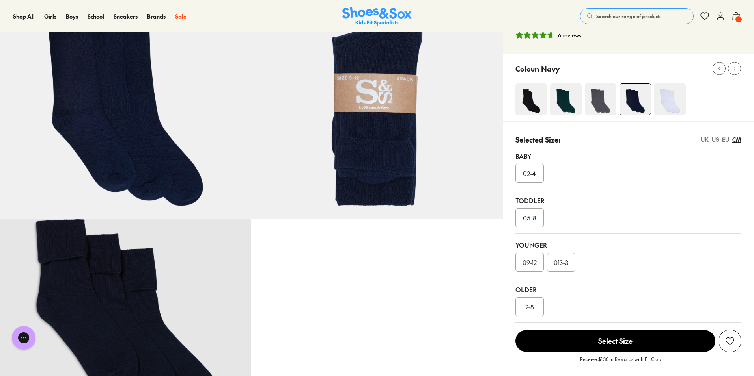
click at [715, 139] on div "US" at bounding box center [715, 140] width 7 height 8
click at [736, 142] on div "CM" at bounding box center [736, 140] width 9 height 8
click at [702, 140] on div "UK" at bounding box center [705, 140] width 8 height 8
click at [715, 140] on div "US" at bounding box center [715, 140] width 7 height 8
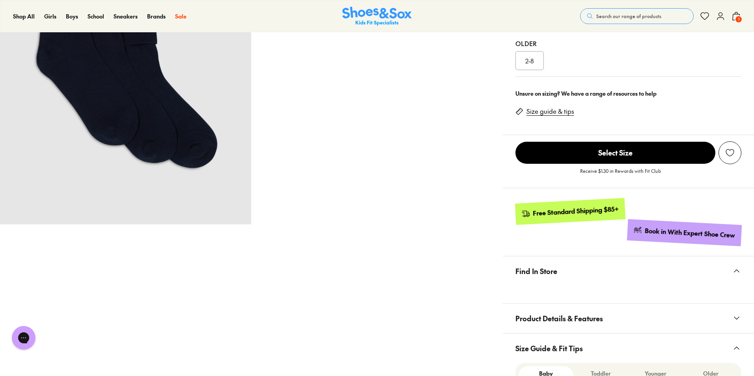
click at [557, 115] on link "Size guide & tips" at bounding box center [550, 111] width 48 height 9
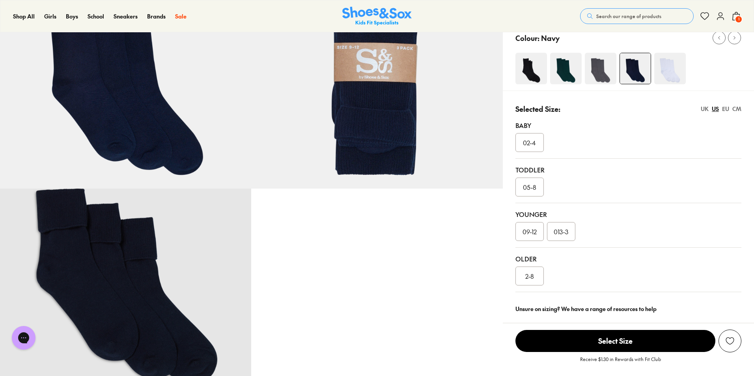
scroll to position [82, 0]
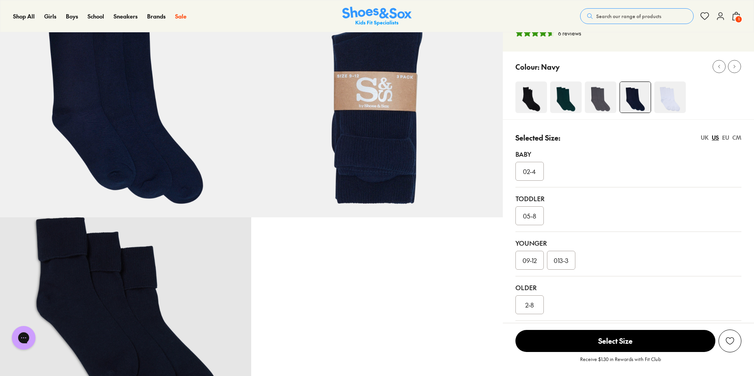
click at [531, 263] on span "09-12" at bounding box center [529, 260] width 14 height 9
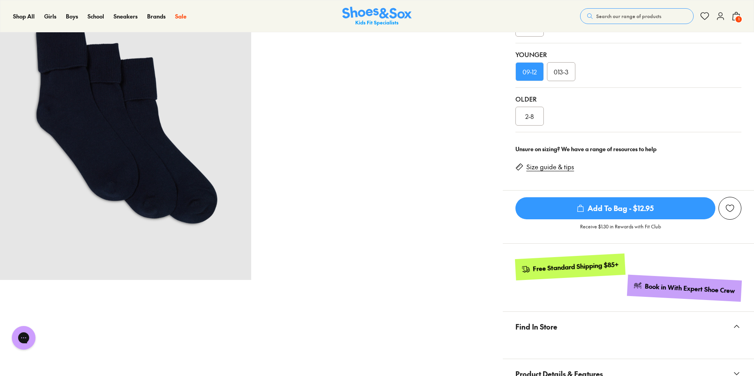
scroll to position [288, 0]
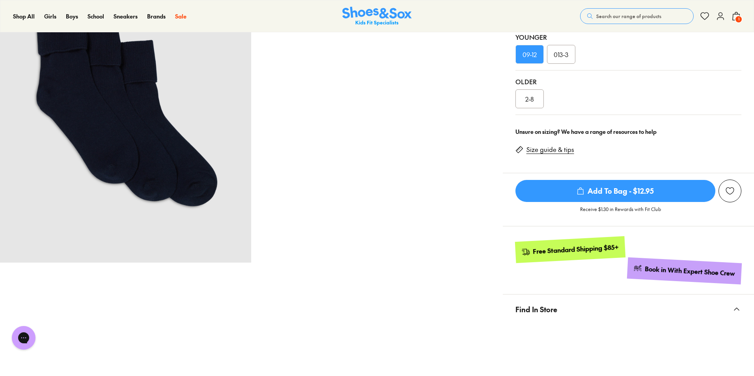
click at [553, 149] on link "Size guide & tips" at bounding box center [550, 149] width 48 height 9
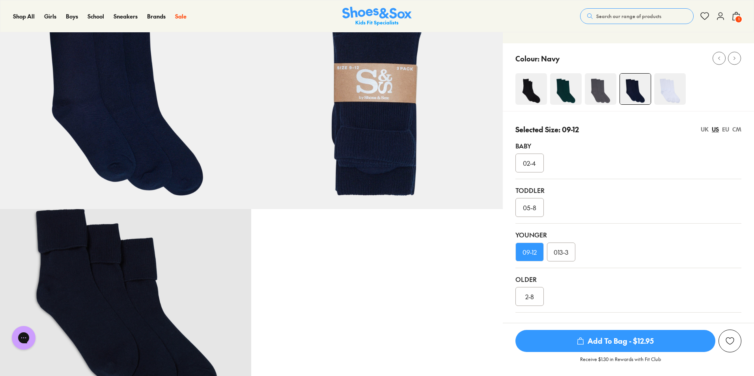
scroll to position [108, 0]
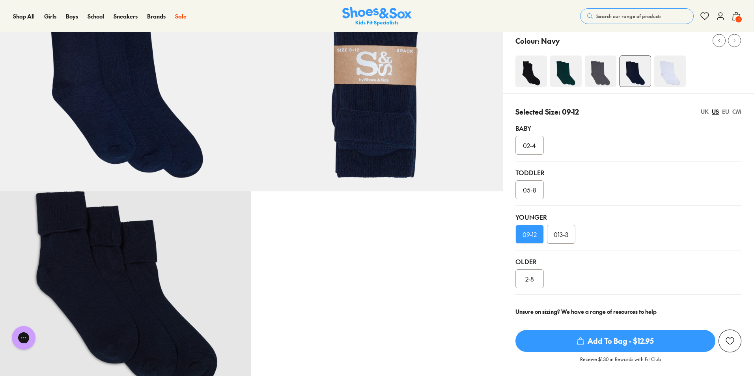
click at [640, 344] on span "Add To Bag - $12.95" at bounding box center [615, 341] width 200 height 22
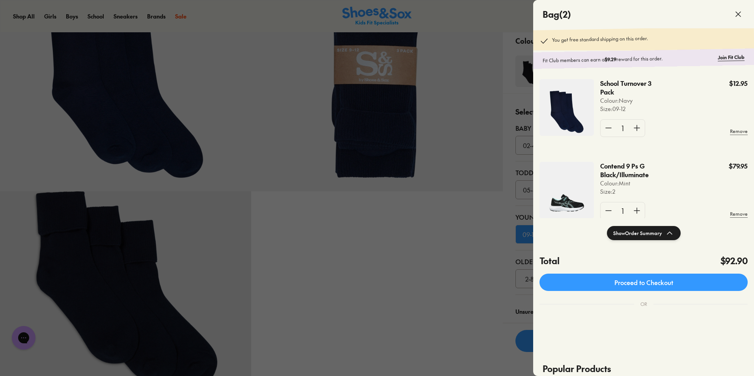
scroll to position [0, 0]
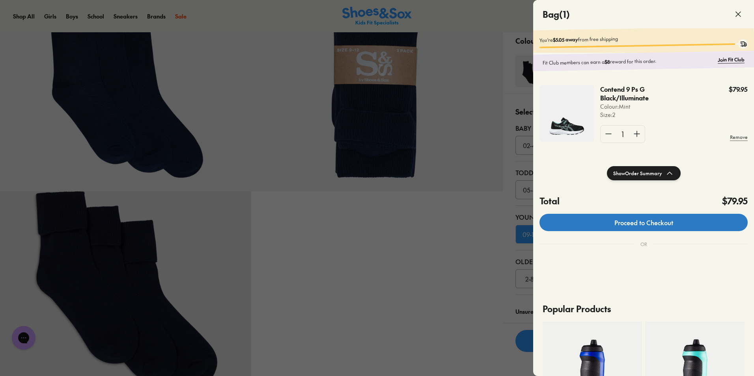
click at [630, 226] on link "Proceed to Checkout" at bounding box center [643, 222] width 208 height 17
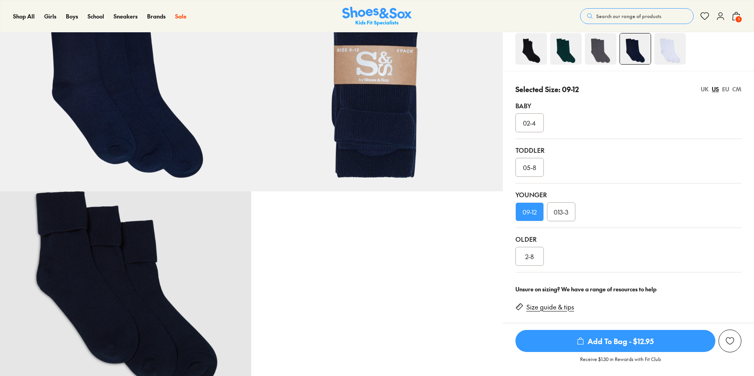
click at [634, 348] on span "Add To Bag - $12.95" at bounding box center [615, 341] width 200 height 22
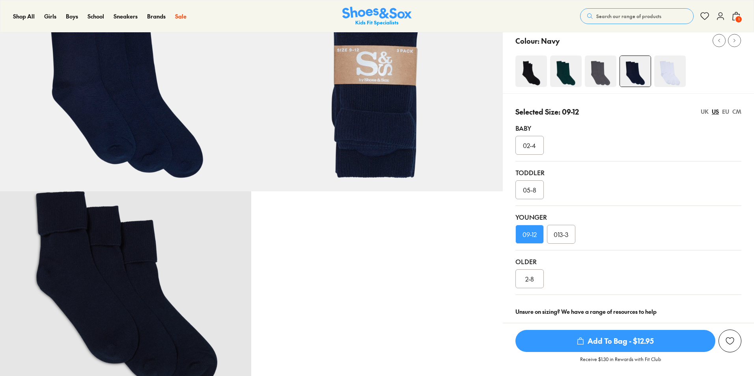
scroll to position [108, 0]
select select "*"
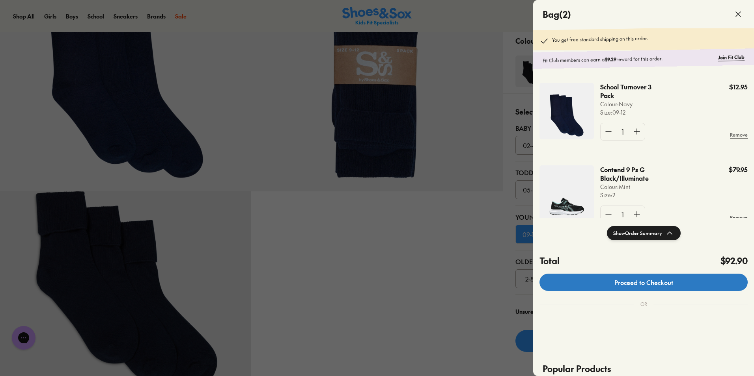
scroll to position [0, 0]
click at [664, 290] on link "Proceed to Checkout" at bounding box center [643, 282] width 208 height 17
